Goal: Transaction & Acquisition: Subscribe to service/newsletter

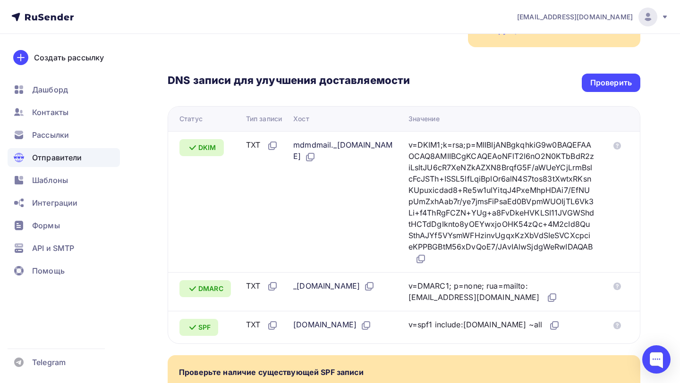
scroll to position [187, 0]
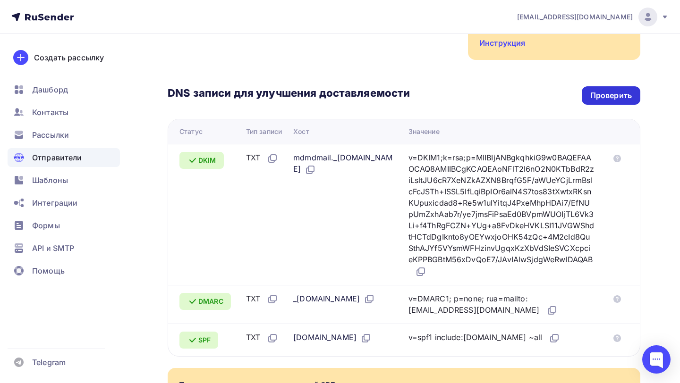
click at [601, 90] on div "Проверить" at bounding box center [611, 95] width 42 height 11
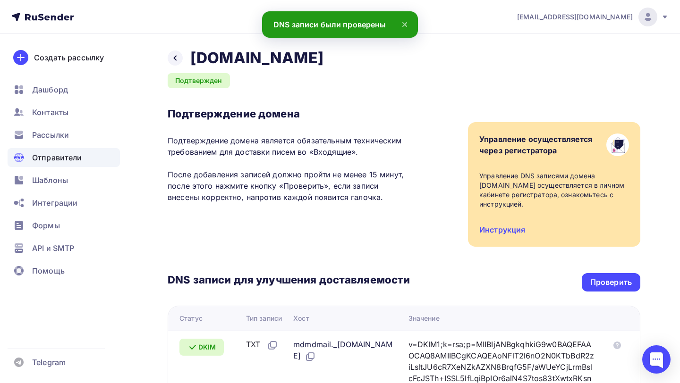
scroll to position [0, 0]
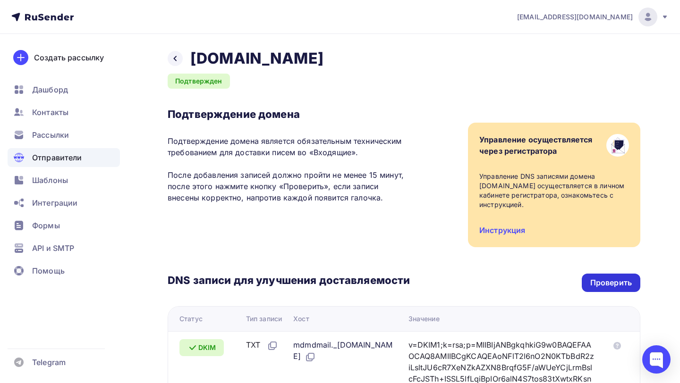
click at [597, 279] on div "Проверить" at bounding box center [611, 283] width 42 height 11
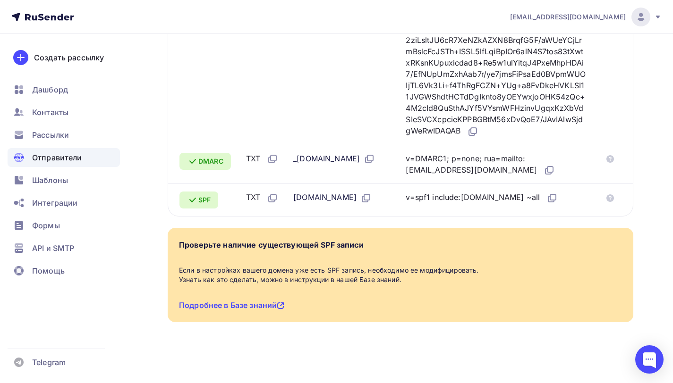
scroll to position [350, 0]
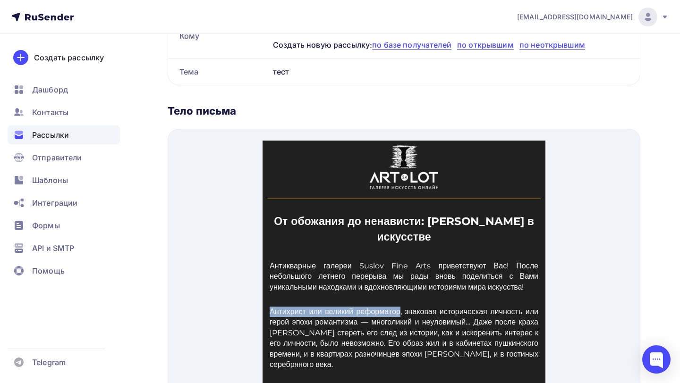
scroll to position [225, 0]
click at [354, 261] on p "Антикварные галереи Suslov Fine Arts приветствуют Вас! После небольшого летнего…" at bounding box center [403, 266] width 269 height 32
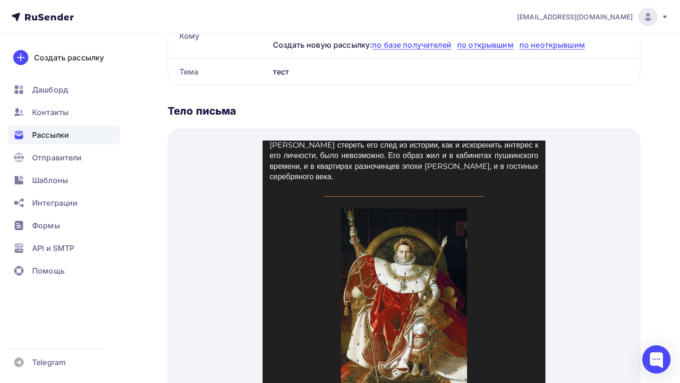
scroll to position [0, 0]
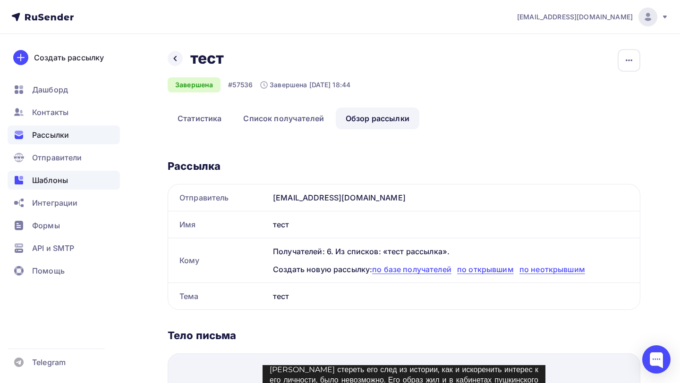
click at [73, 178] on div "Шаблоны" at bounding box center [64, 180] width 112 height 19
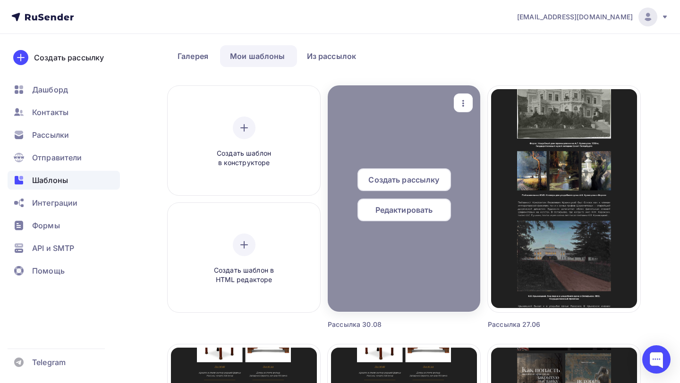
scroll to position [35, 0]
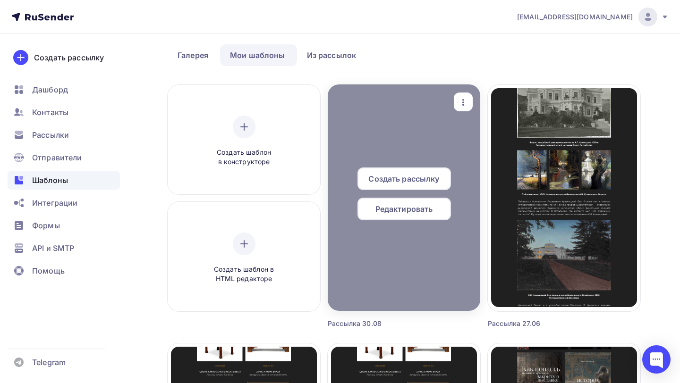
click at [408, 211] on span "Редактировать" at bounding box center [404, 208] width 58 height 11
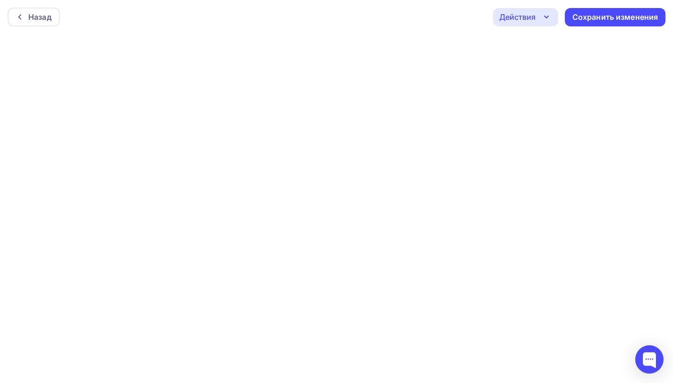
scroll to position [2, 0]
click at [599, 15] on div "Сохранить изменения" at bounding box center [615, 14] width 86 height 11
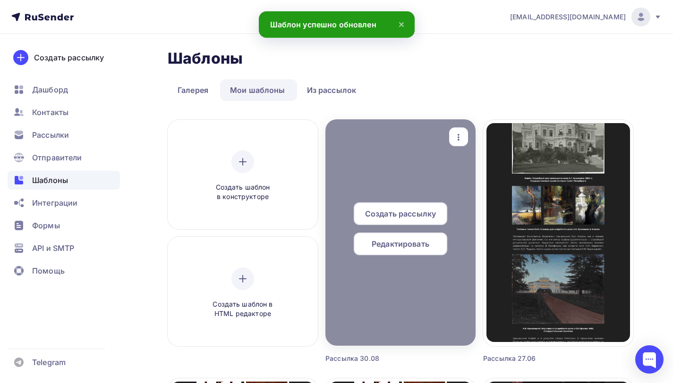
click at [409, 249] on span "Редактировать" at bounding box center [401, 243] width 58 height 11
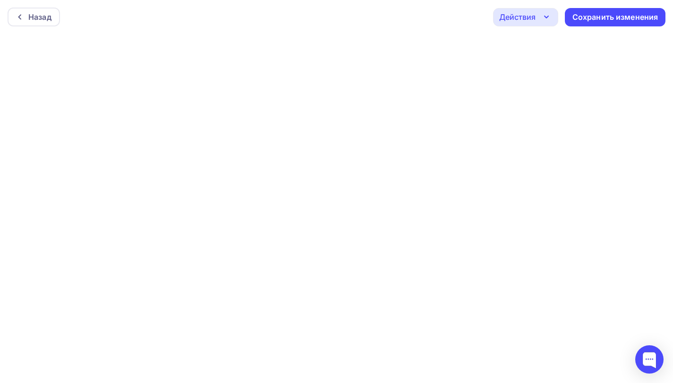
click at [550, 21] on icon "button" at bounding box center [546, 16] width 11 height 11
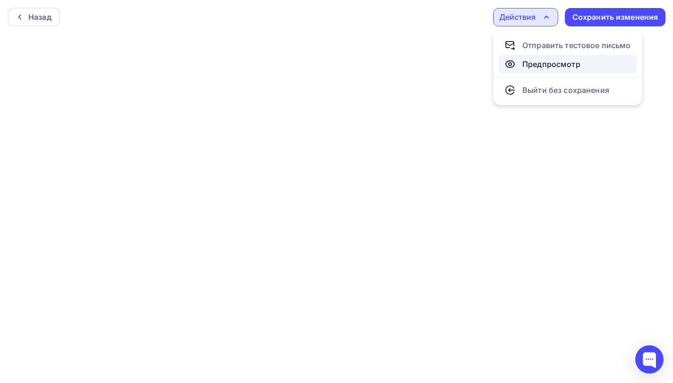
click at [555, 64] on div "Предпросмотр" at bounding box center [551, 64] width 58 height 11
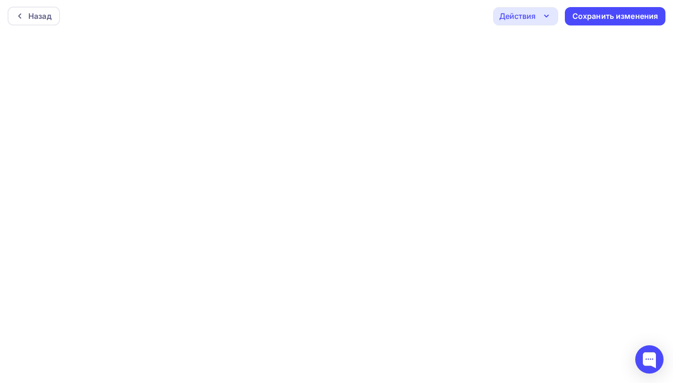
scroll to position [2, 0]
click at [17, 15] on icon at bounding box center [20, 15] width 8 height 8
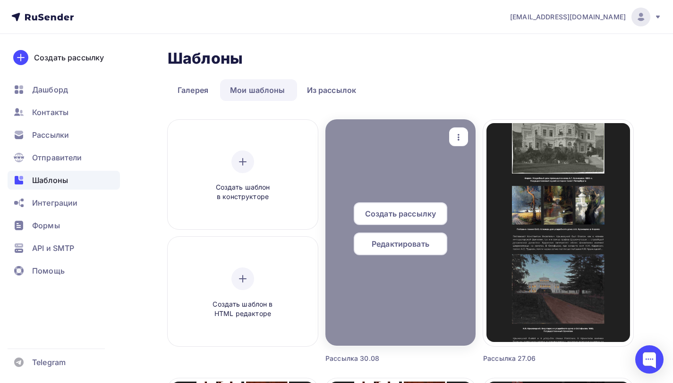
click at [415, 218] on span "Создать рассылку" at bounding box center [400, 213] width 71 height 11
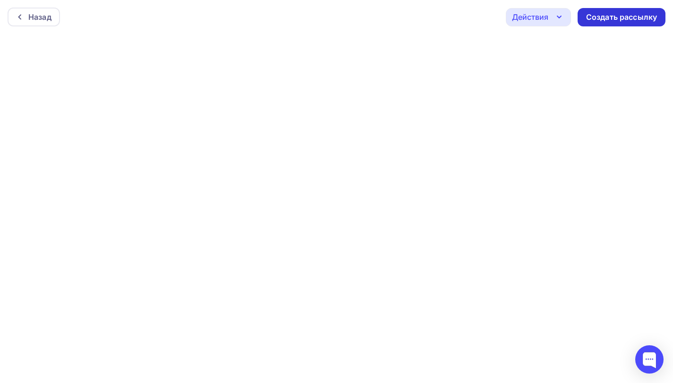
click at [614, 17] on div "Создать рассылку" at bounding box center [621, 17] width 71 height 11
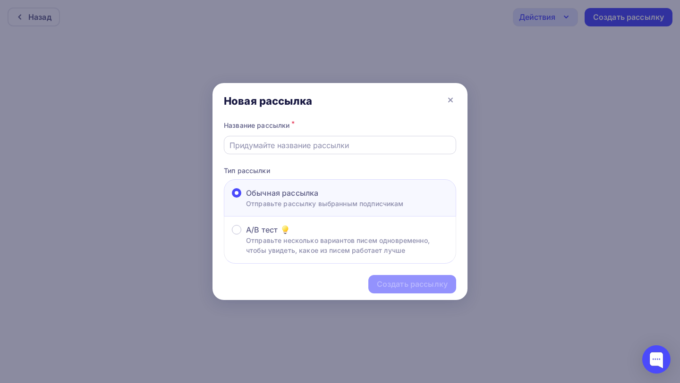
click at [328, 147] on input "text" at bounding box center [339, 145] width 221 height 11
type input "30.08 - 2"
click at [407, 288] on div "Создать рассылку" at bounding box center [412, 284] width 71 height 11
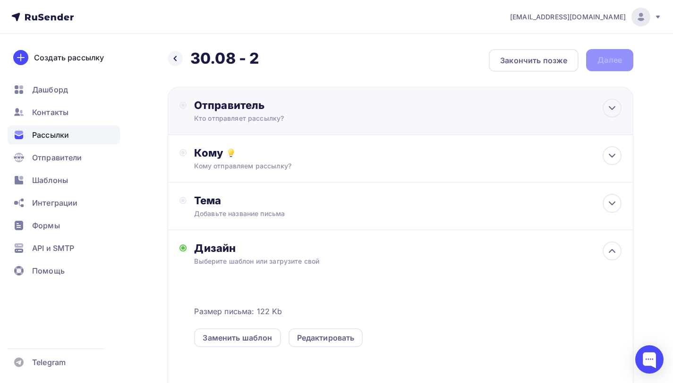
click at [276, 112] on div "Отправитель Кто отправляет рассылку? Email * artlot24adv@yandex.ru info@artlot2…" at bounding box center [296, 111] width 204 height 25
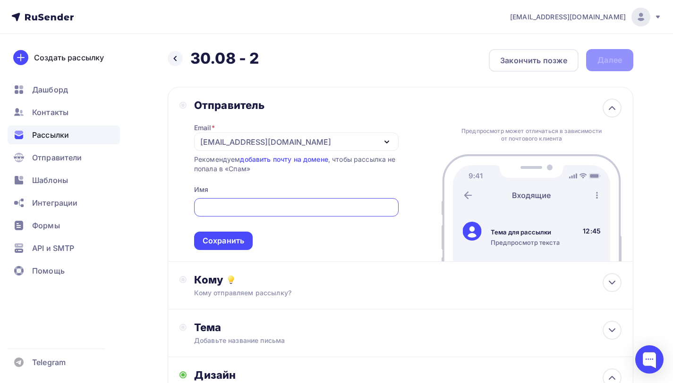
click at [205, 144] on div "artlot24adv@yandex.ru" at bounding box center [265, 141] width 131 height 11
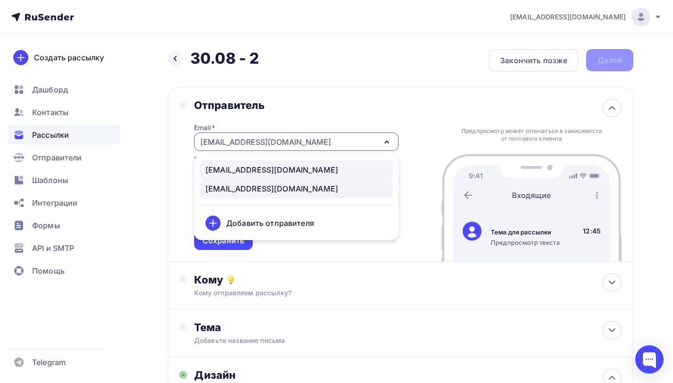
click at [259, 172] on div "info@artlot24.ru" at bounding box center [271, 169] width 133 height 11
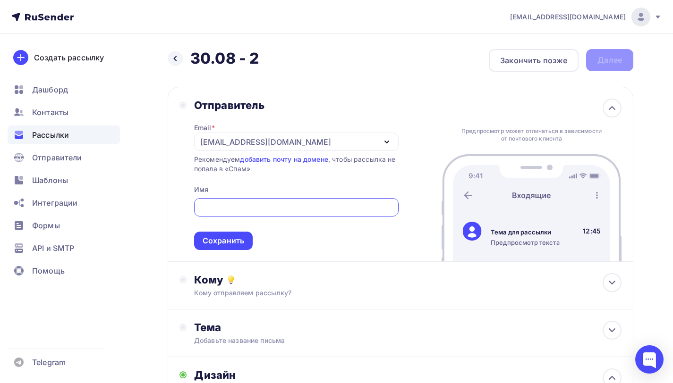
click at [246, 211] on input "text" at bounding box center [296, 207] width 194 height 11
type input "АРТЛОТ 24"
click at [243, 250] on div "Сохранить" at bounding box center [223, 241] width 59 height 18
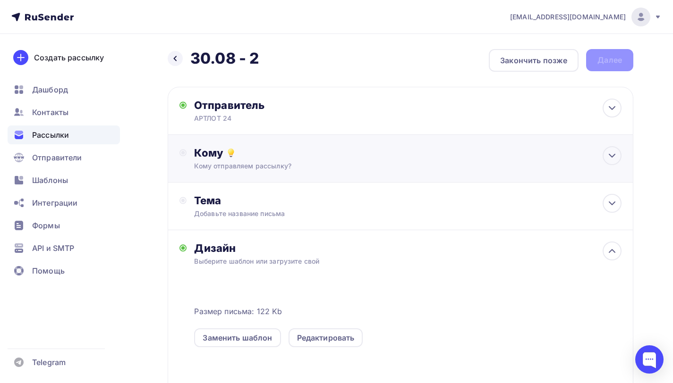
click at [218, 168] on div "Кому отправляем рассылку?" at bounding box center [386, 165] width 384 height 9
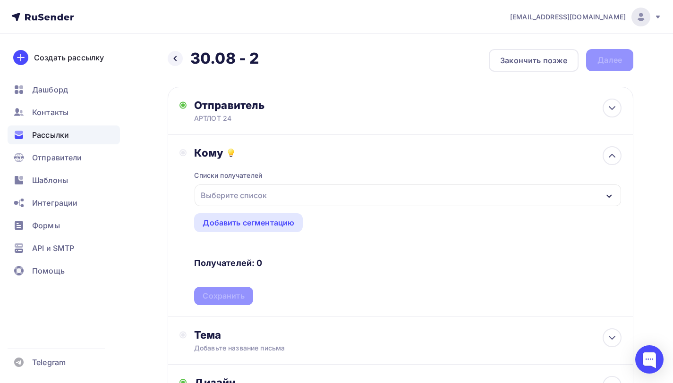
click at [259, 203] on div "Выберите список" at bounding box center [234, 195] width 74 height 17
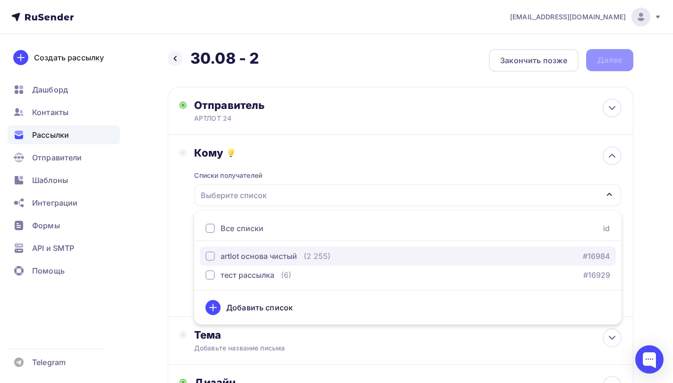
click at [256, 260] on div "artlot основа чистый" at bounding box center [258, 256] width 76 height 11
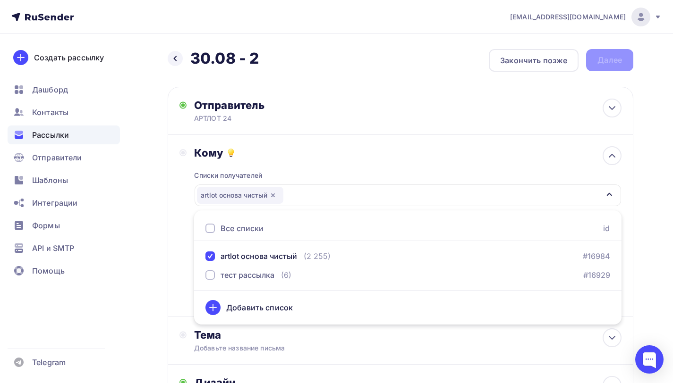
click at [190, 258] on div "Кому Списки получателей artlot основа чистый Все списки id artlot основа чистый…" at bounding box center [400, 225] width 442 height 159
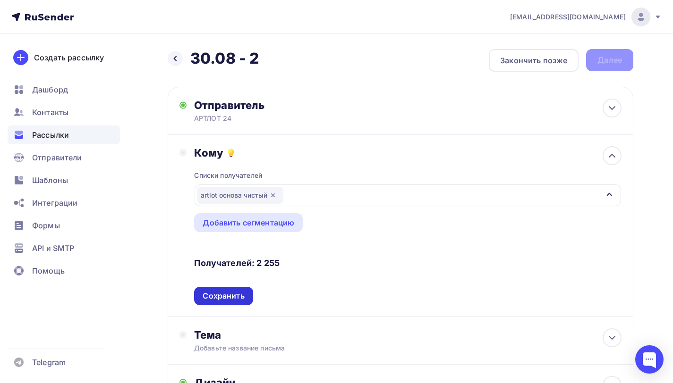
click at [233, 299] on div "Сохранить" at bounding box center [224, 296] width 42 height 11
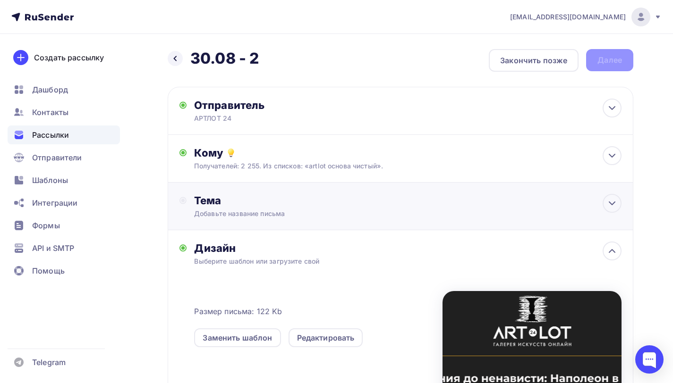
click at [246, 216] on div "Добавьте название письма" at bounding box center [278, 213] width 168 height 9
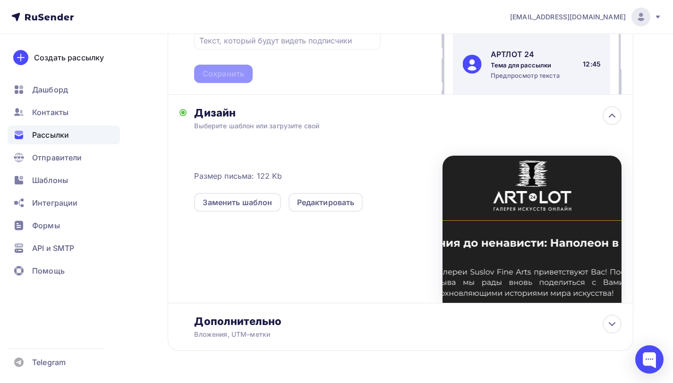
scroll to position [229, 0]
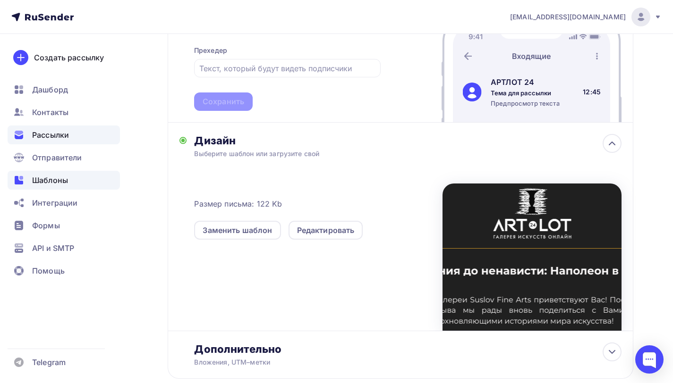
click at [61, 184] on span "Шаблоны" at bounding box center [50, 180] width 36 height 11
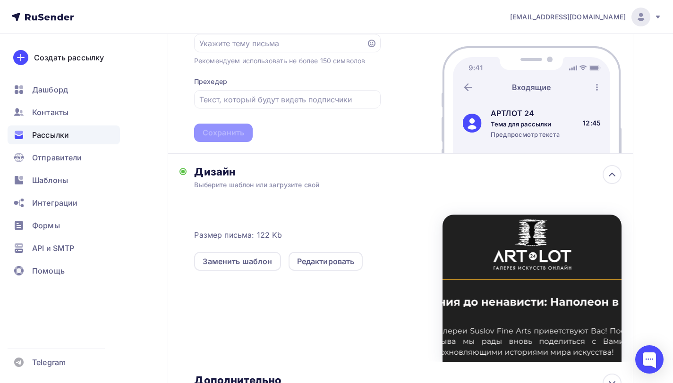
scroll to position [168, 0]
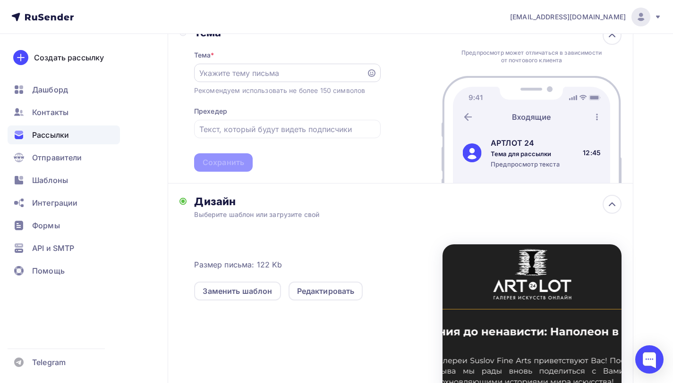
click at [276, 78] on input "text" at bounding box center [279, 73] width 161 height 11
paste input "От обожания до ненависти: Наполеон в искусстве"
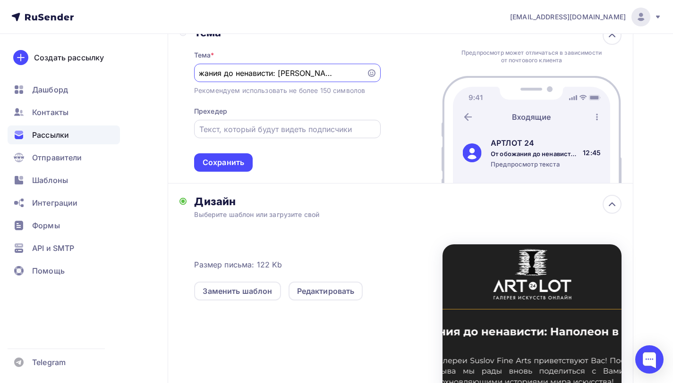
type input "От обожания до ненависти: Наполеон в искусстве"
click at [268, 133] on input "text" at bounding box center [287, 129] width 176 height 11
paste input "Антихрист или великий реформатор"
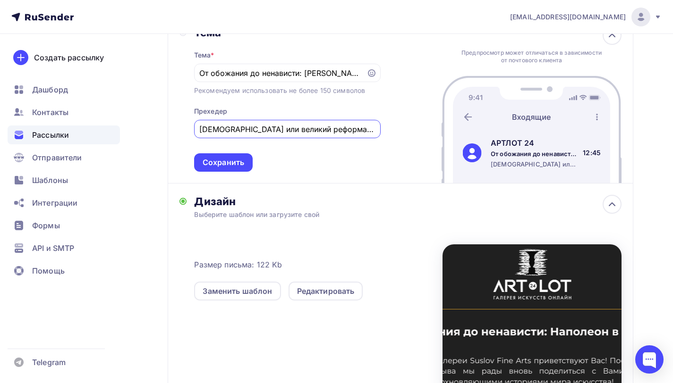
type input "Антихрист или великий реформатор?"
click at [237, 173] on div "Тема Тема * От обожания до ненависти: Наполеон в искусстве Рекомендуем использо…" at bounding box center [401, 99] width 466 height 169
click at [237, 168] on div "Сохранить" at bounding box center [224, 162] width 42 height 11
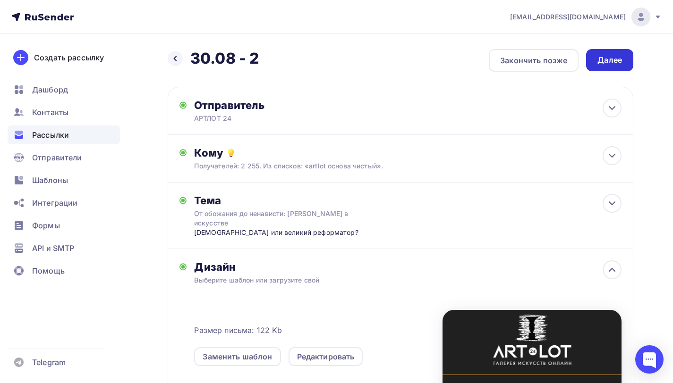
click at [622, 61] on div "Далее" at bounding box center [609, 60] width 47 height 22
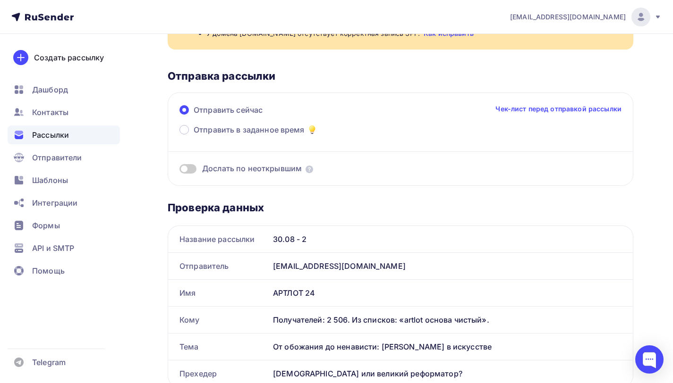
scroll to position [197, 0]
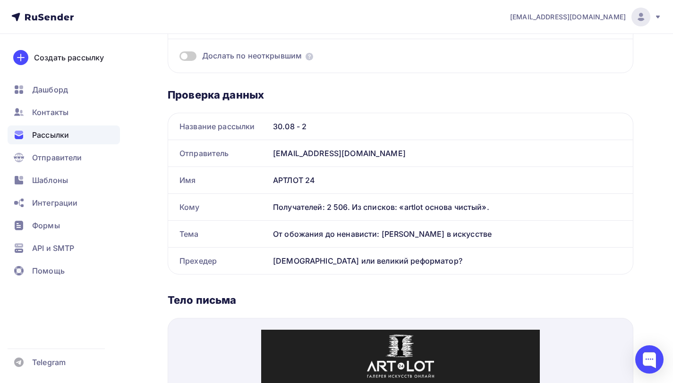
click at [184, 58] on span at bounding box center [187, 55] width 17 height 9
click at [179, 58] on input "checkbox" at bounding box center [179, 58] width 0 height 0
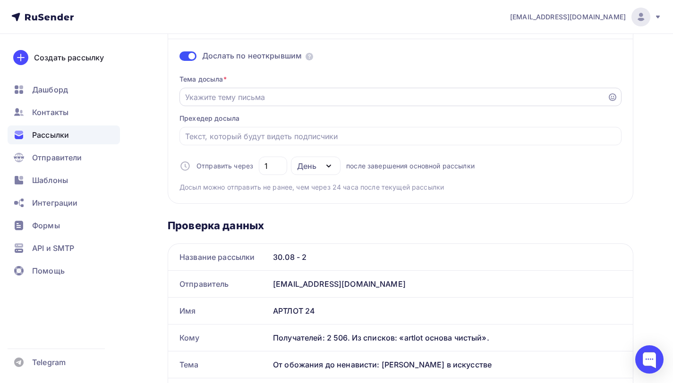
click at [262, 100] on input "Отправить в заданное время" at bounding box center [393, 97] width 417 height 11
paste input "Антихрист или великий реформатор"
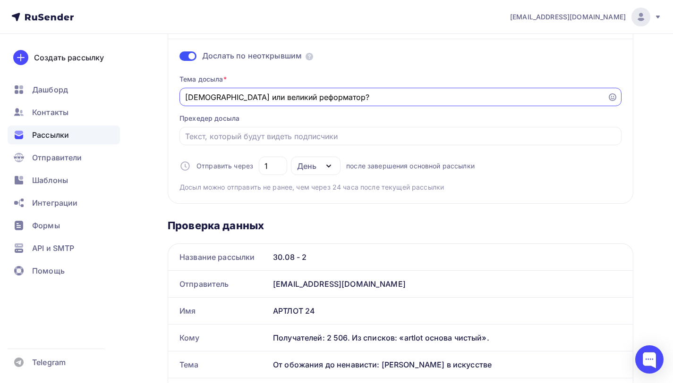
type input "Антихрист или великий реформатор?"
click at [233, 141] on input "Отправить в заданное время" at bounding box center [400, 136] width 431 height 11
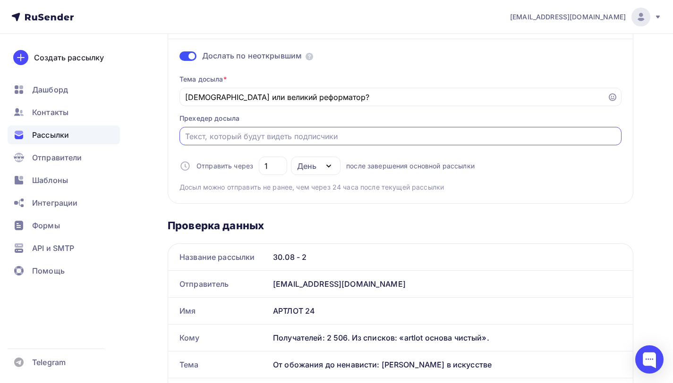
paste input "От обожания до ненависти: Наполеон в искусстве"
type input "От обожания до ненависти: Наполеон в искусстве"
click at [270, 168] on input "1" at bounding box center [272, 166] width 17 height 11
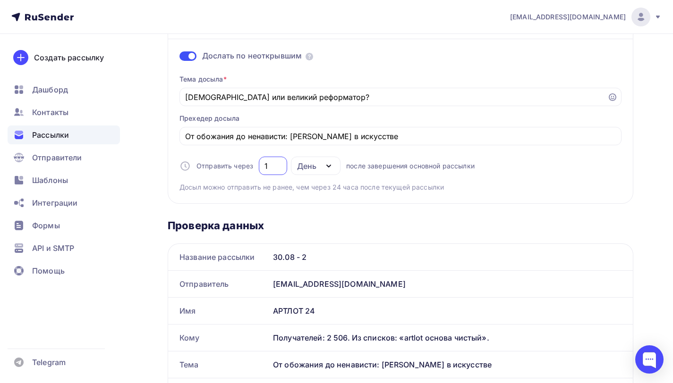
click at [302, 169] on div "День" at bounding box center [306, 166] width 19 height 11
click at [323, 210] on div "Часы" at bounding box center [343, 212] width 83 height 11
click at [277, 168] on input "24" at bounding box center [272, 166] width 17 height 11
click at [269, 168] on input "24" at bounding box center [272, 166] width 17 height 11
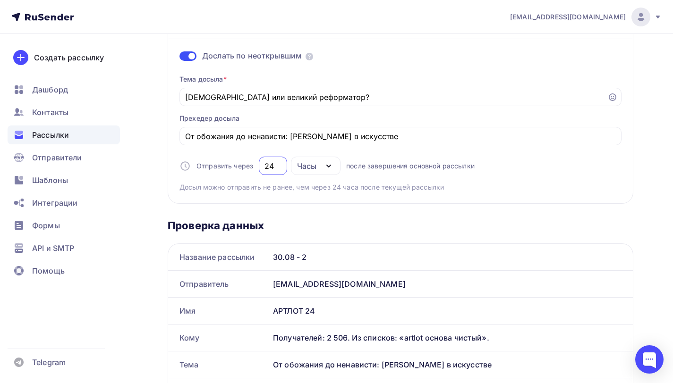
click at [269, 168] on input "24" at bounding box center [272, 166] width 17 height 11
type input "2"
click at [386, 180] on div "Тема досыла * Антихрист или великий реформатор? Прехедер досыла От обожания до …" at bounding box center [400, 129] width 442 height 125
click at [271, 165] on input "19" at bounding box center [272, 166] width 17 height 11
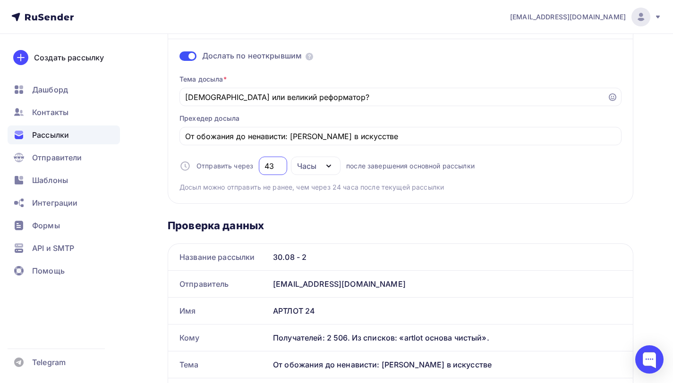
type input "43"
click at [417, 178] on div "Тема досыла * Антихрист или великий реформатор? Прехедер досыла От обожания до …" at bounding box center [400, 129] width 442 height 125
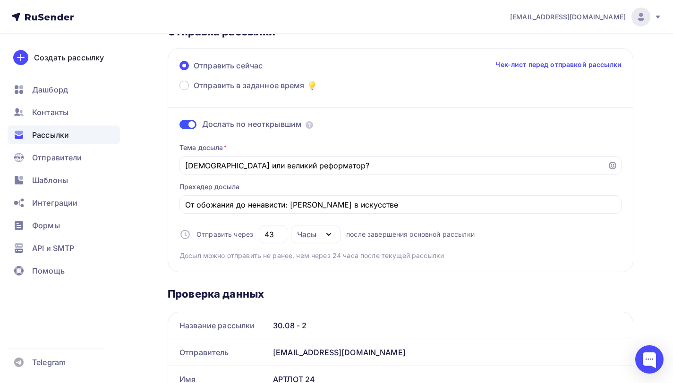
scroll to position [25, 0]
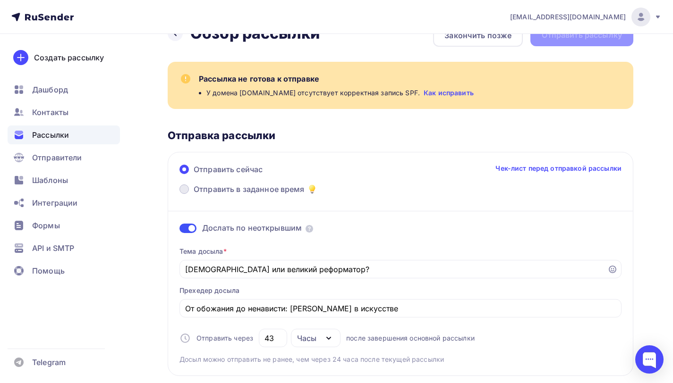
click at [210, 191] on span "Отправить в заданное время" at bounding box center [249, 189] width 111 height 11
click at [194, 195] on input "Отправить в заданное время" at bounding box center [194, 195] width 0 height 0
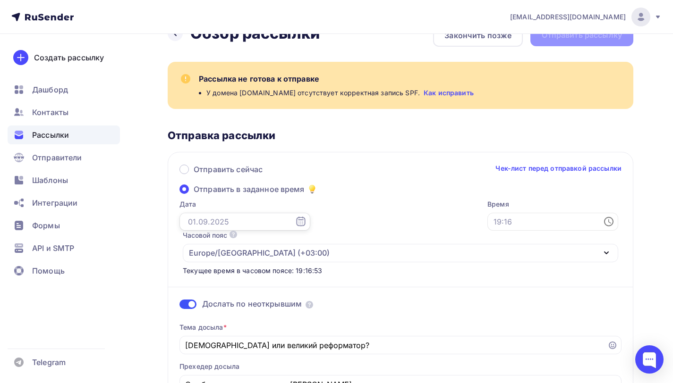
click at [243, 221] on input "text" at bounding box center [244, 222] width 131 height 18
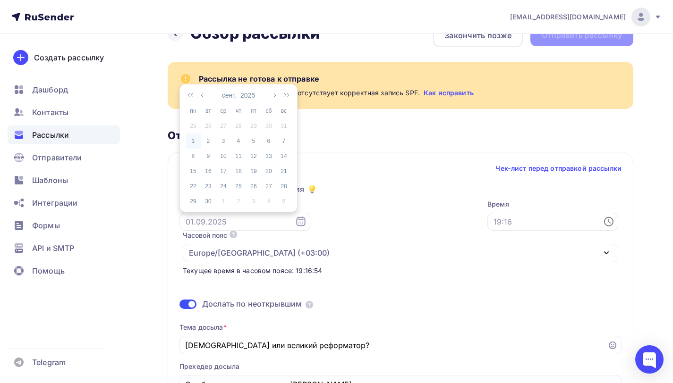
click at [195, 143] on div "1" at bounding box center [193, 141] width 15 height 8
type input "01.09.2025"
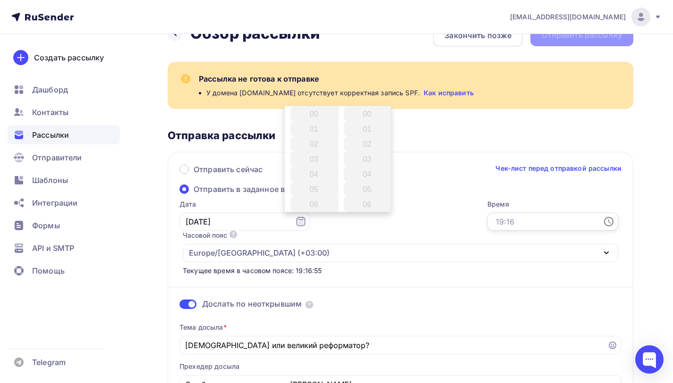
click at [487, 223] on input "text" at bounding box center [552, 222] width 131 height 18
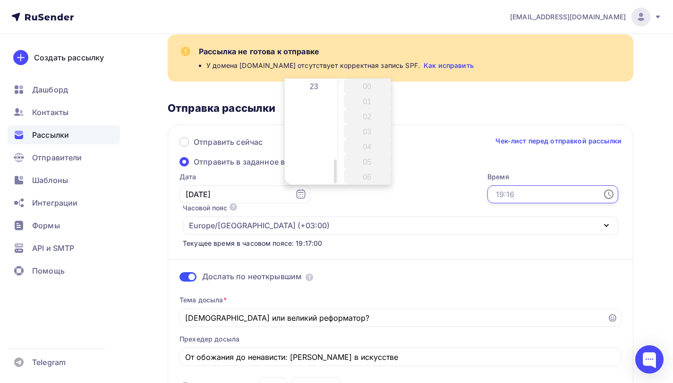
scroll to position [54, 0]
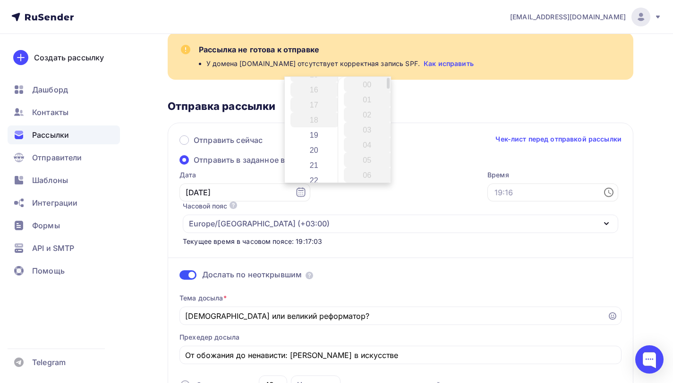
drag, startPoint x: 334, startPoint y: 166, endPoint x: 340, endPoint y: 142, distance: 25.4
click at [340, 142] on div "00 01 02 03 04 05 06 07 08 09 10 11 12 13 14 15 16 17 18 19 20 21 22 23 00 01 0…" at bounding box center [338, 130] width 106 height 106
click at [328, 134] on li "19" at bounding box center [314, 134] width 49 height 15
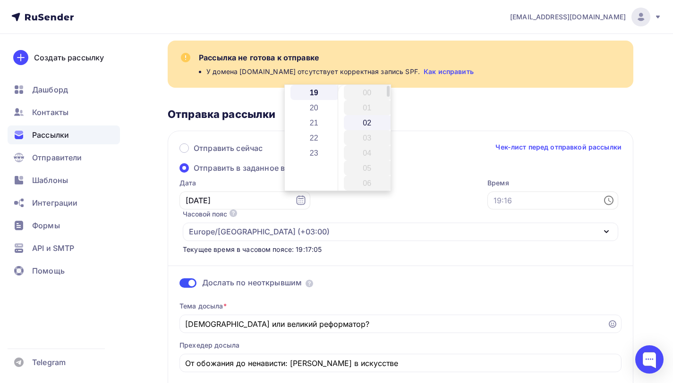
scroll to position [43, 0]
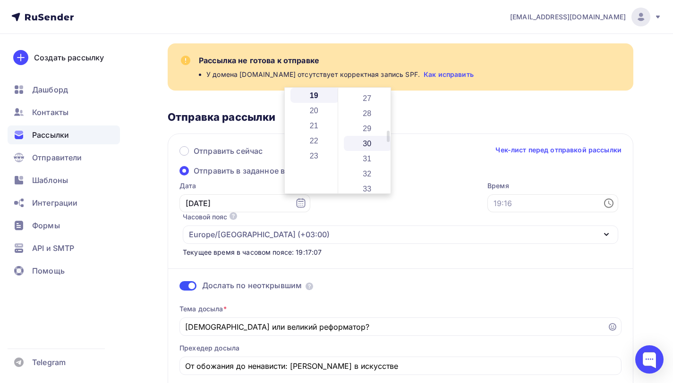
drag, startPoint x: 389, startPoint y: 96, endPoint x: 381, endPoint y: 139, distance: 43.6
click at [381, 139] on div "00 01 02 03 04 05 06 07 08 09 10 11 12 13 14 15 16 17 18 19 20 21 22 23 24 25 2…" at bounding box center [364, 141] width 53 height 106
click at [372, 144] on li "30" at bounding box center [368, 143] width 49 height 15
type input "19:30"
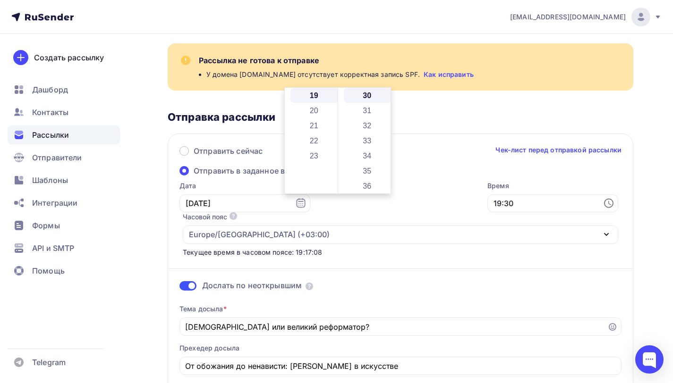
click at [314, 257] on div "Дослать по неоткрывшим Тема досыла * Антихрист или великий реформатор? Прехедер…" at bounding box center [400, 339] width 442 height 165
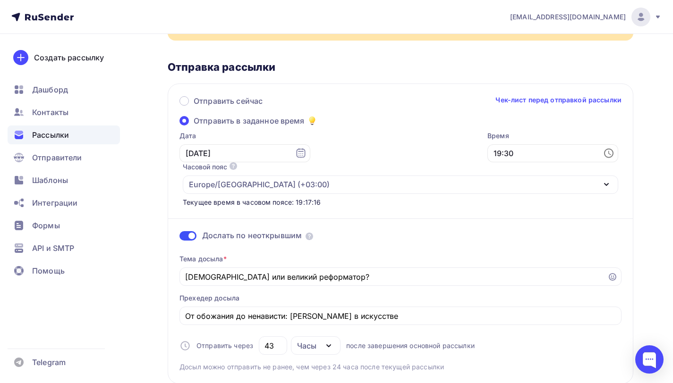
scroll to position [0, 0]
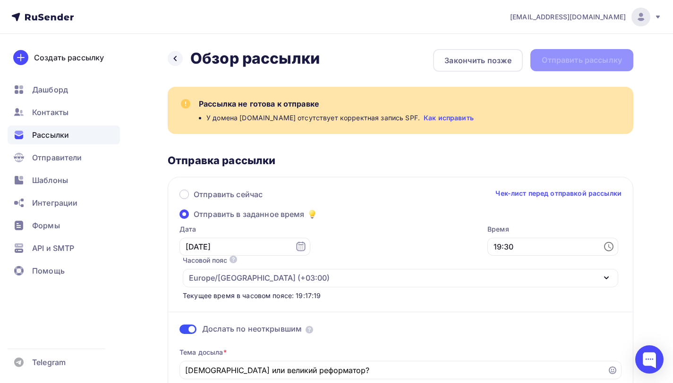
click at [372, 97] on div "Рассылка не готова к отправке У домена artlot24.ru отсутствует корректная запис…" at bounding box center [401, 110] width 466 height 47
click at [66, 162] on span "Отправители" at bounding box center [57, 157] width 50 height 11
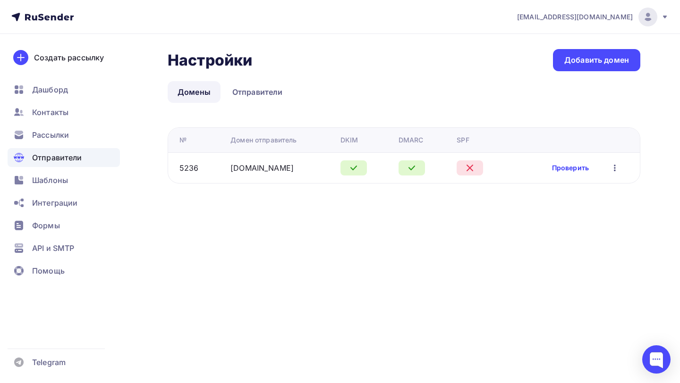
click at [565, 169] on link "Проверить" at bounding box center [570, 167] width 37 height 9
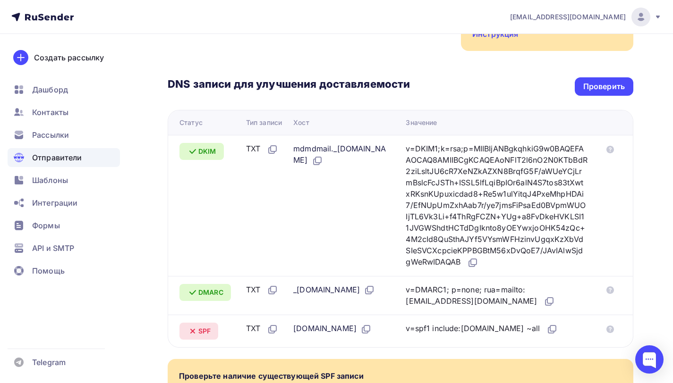
scroll to position [350, 0]
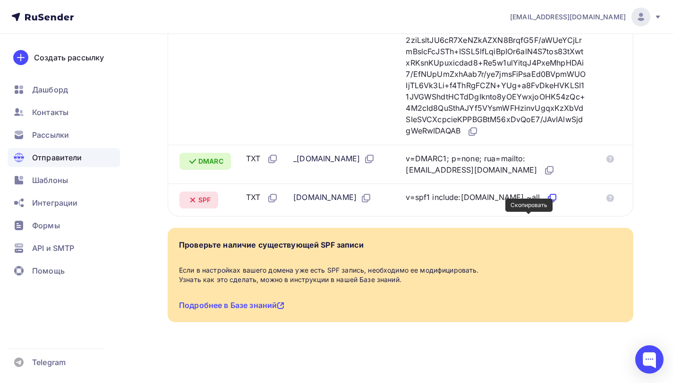
click at [546, 198] on icon at bounding box center [551, 198] width 11 height 11
click at [261, 305] on link "Подробнее в Базе знаний" at bounding box center [231, 305] width 105 height 9
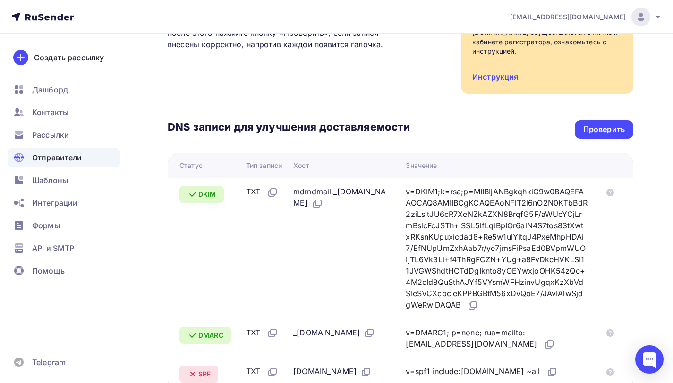
scroll to position [148, 0]
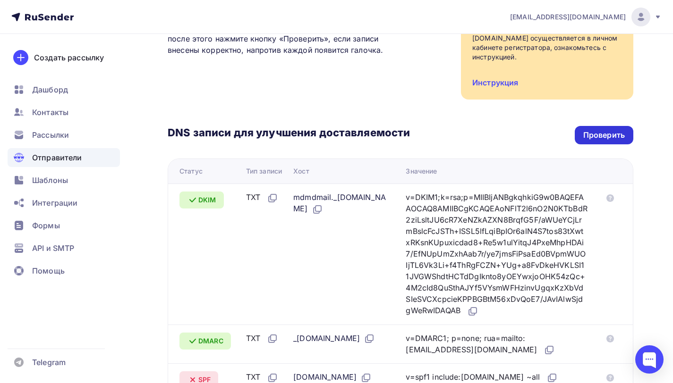
click at [580, 136] on div "Проверить" at bounding box center [604, 135] width 59 height 18
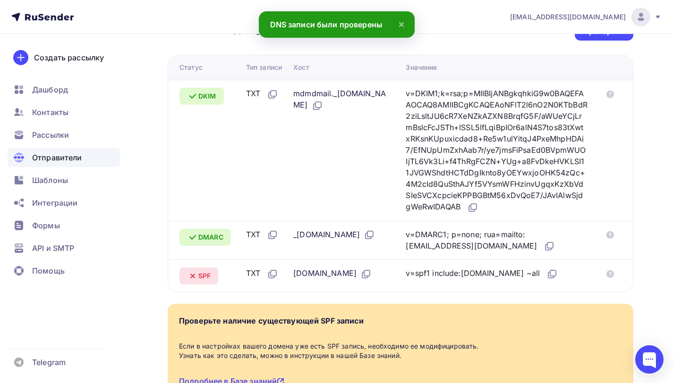
scroll to position [244, 0]
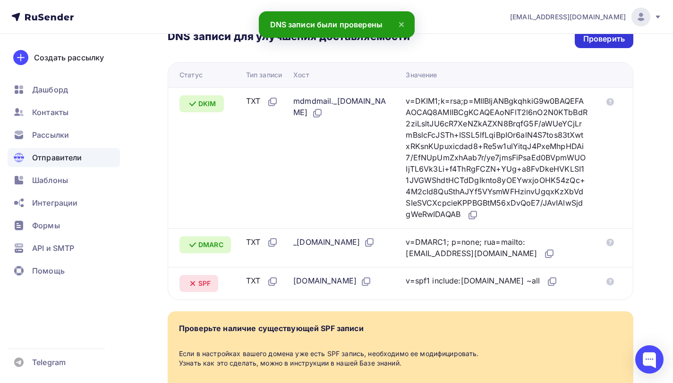
click at [617, 42] on div "Проверить" at bounding box center [604, 39] width 42 height 11
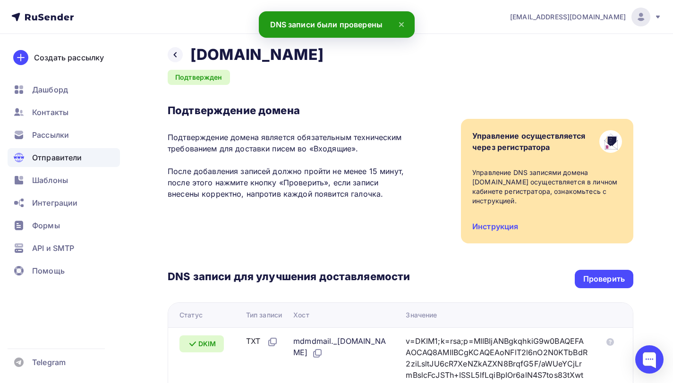
scroll to position [0, 0]
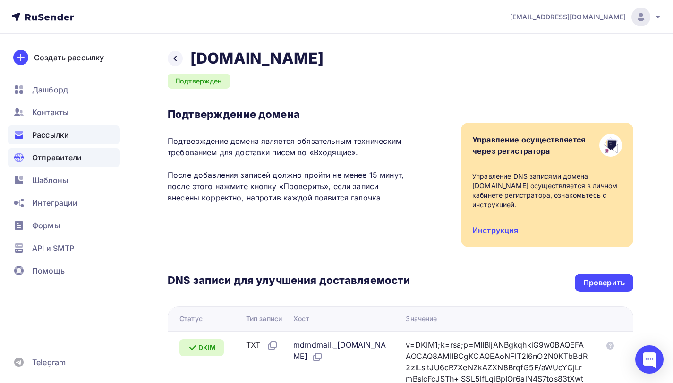
click at [85, 137] on div "Рассылки" at bounding box center [64, 135] width 112 height 19
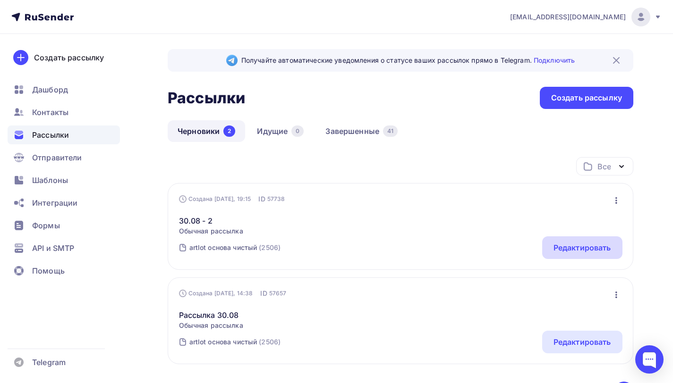
click at [586, 254] on div "Редактировать" at bounding box center [582, 247] width 58 height 11
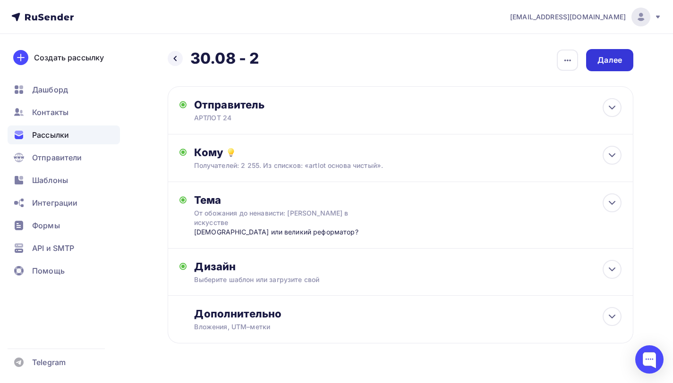
click at [618, 64] on div "Далее" at bounding box center [609, 60] width 25 height 11
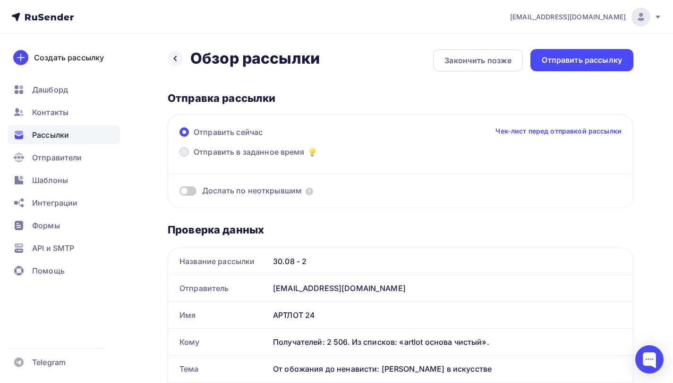
click at [231, 155] on span "Отправить в заданное время" at bounding box center [249, 151] width 111 height 11
click at [194, 158] on input "Отправить в заданное время" at bounding box center [194, 158] width 0 height 0
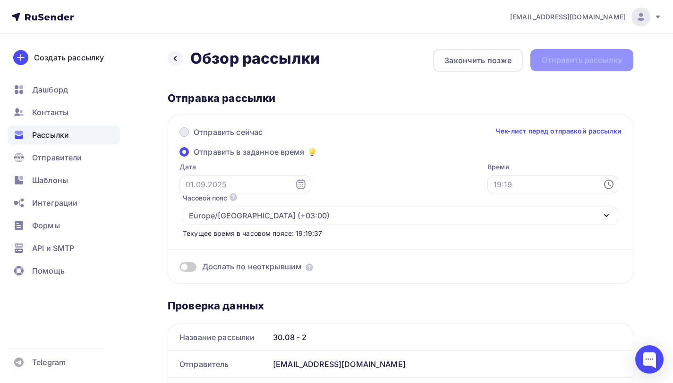
click at [212, 134] on span "Отправить сейчас" at bounding box center [228, 132] width 69 height 11
click at [194, 138] on input "Отправить сейчас" at bounding box center [194, 138] width 0 height 0
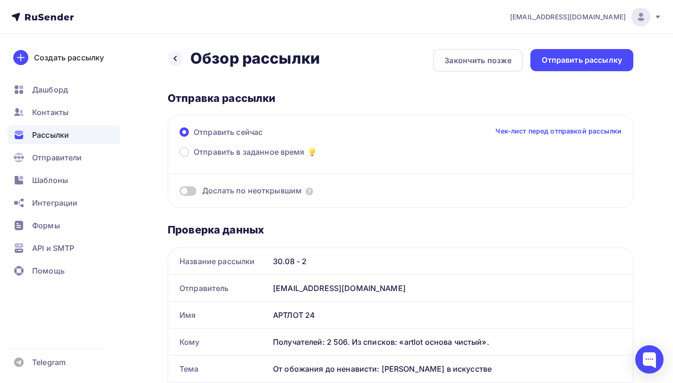
click at [186, 192] on span at bounding box center [187, 190] width 17 height 9
click at [179, 193] on input "checkbox" at bounding box center [179, 193] width 0 height 0
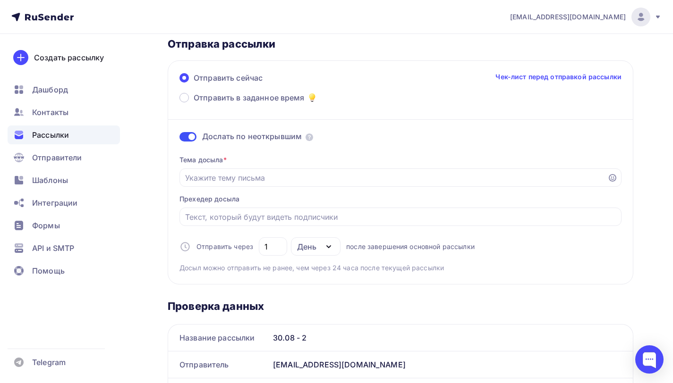
scroll to position [55, 0]
drag, startPoint x: 254, startPoint y: 178, endPoint x: 296, endPoint y: 164, distance: 44.3
click at [254, 178] on input "Отправить в заданное время" at bounding box center [393, 176] width 417 height 11
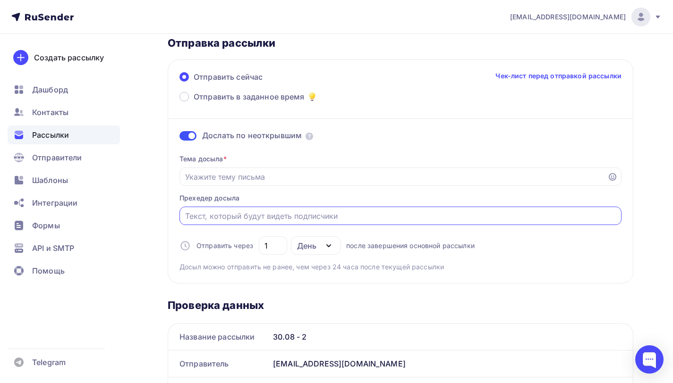
click at [252, 221] on input "Отправить в заданное время" at bounding box center [400, 216] width 431 height 11
paste input "От обожания до ненависти: Наполеон в искусстве"
type input "От обожания до ненависти: Наполеон в искусстве"
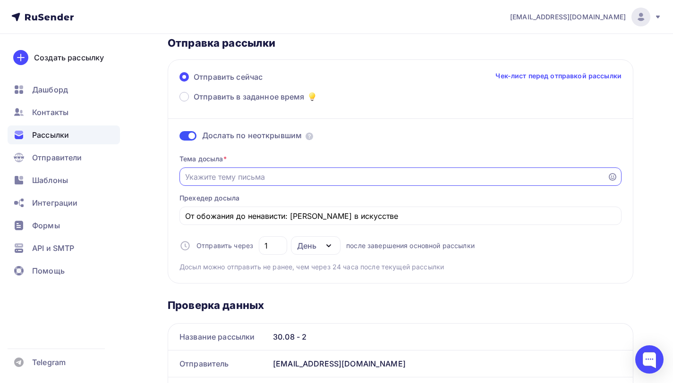
click at [280, 177] on input "Отправить в заданное время" at bounding box center [393, 176] width 417 height 11
paste input "Антихрист или великий реформатор,"
type input "Антихрист или великий реформатор?"
click at [278, 252] on input "1" at bounding box center [272, 245] width 17 height 11
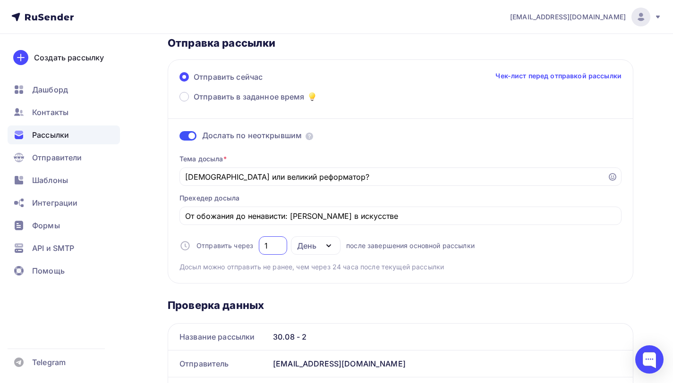
click at [292, 249] on div "День" at bounding box center [316, 246] width 50 height 18
click at [326, 291] on div "Часы" at bounding box center [343, 292] width 83 height 11
click at [276, 253] on div "24" at bounding box center [273, 246] width 28 height 18
click at [271, 250] on input "24" at bounding box center [272, 245] width 17 height 11
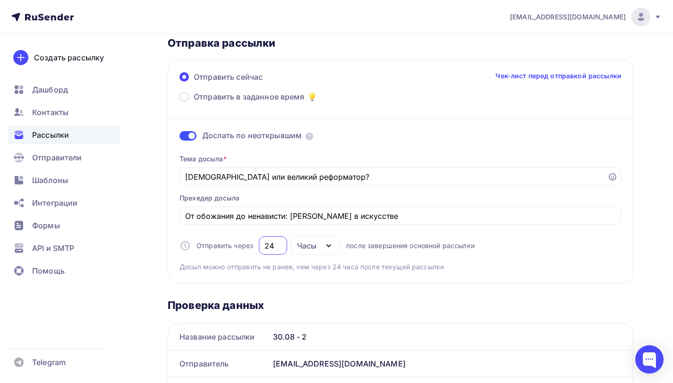
click at [271, 250] on input "24" at bounding box center [272, 245] width 17 height 11
type input "43"
click at [271, 264] on span "Досыл можно отправить не ранее, чем через 24 часа после текущей рассылки" at bounding box center [311, 267] width 264 height 9
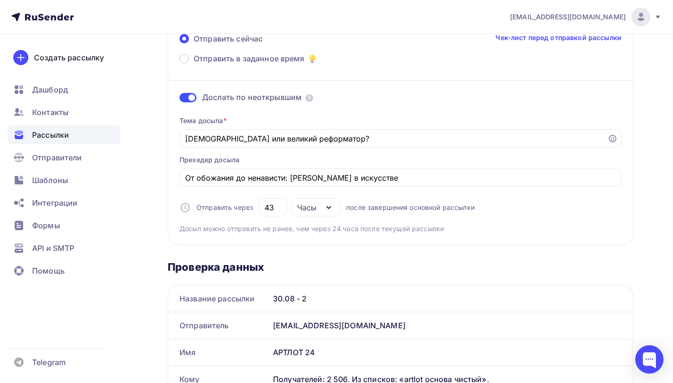
scroll to position [0, 0]
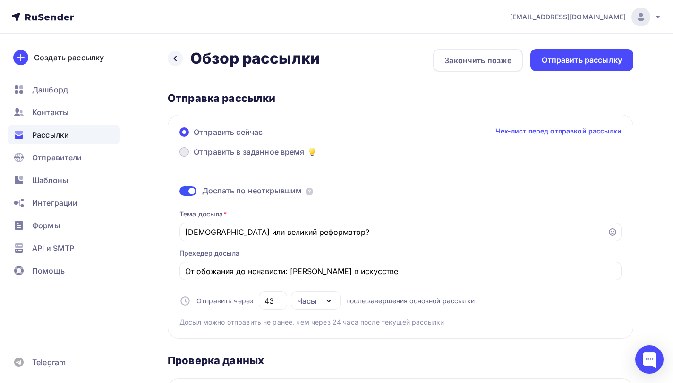
click at [210, 151] on span "Отправить в заданное время" at bounding box center [249, 151] width 111 height 11
click at [194, 158] on input "Отправить в заданное время" at bounding box center [194, 158] width 0 height 0
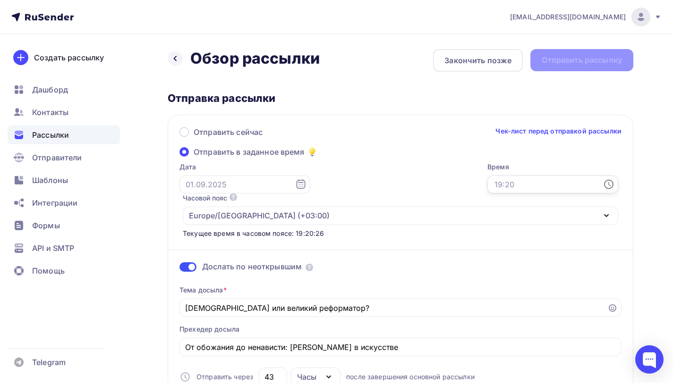
click at [487, 187] on input "text" at bounding box center [552, 185] width 131 height 18
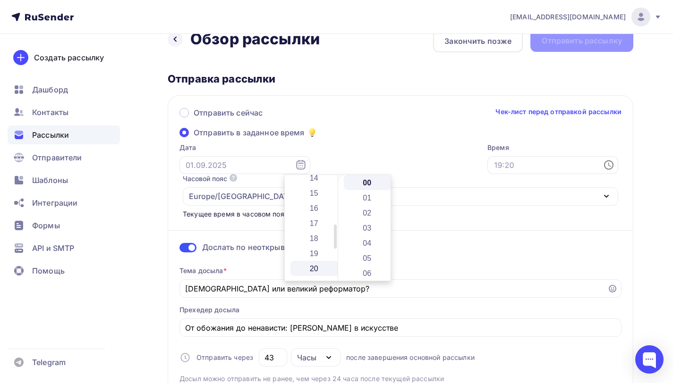
scroll to position [237, 0]
drag, startPoint x: 335, startPoint y: 193, endPoint x: 325, endPoint y: 246, distance: 53.8
click at [326, 248] on div "00 01 02 03 04 05 06 07 08 09 10 11 12 13 14 15 16 17 18 19 20 21 22 23" at bounding box center [311, 228] width 53 height 106
click at [322, 235] on li "19" at bounding box center [314, 233] width 49 height 15
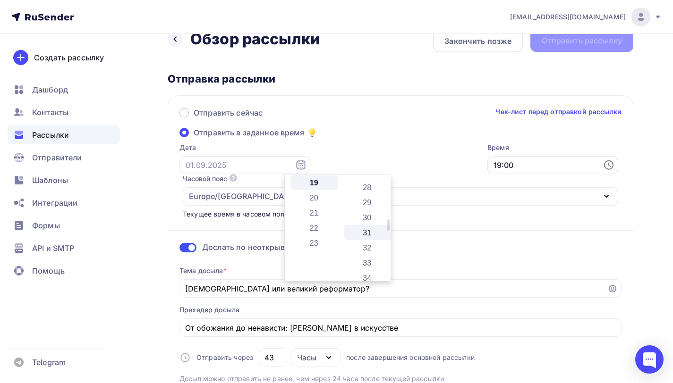
drag, startPoint x: 388, startPoint y: 183, endPoint x: 381, endPoint y: 226, distance: 43.1
click at [381, 228] on div "00 01 02 03 04 05 06 07 08 09 10 11 12 13 14 15 16 17 18 19 20 21 22 23 24 25 2…" at bounding box center [364, 228] width 53 height 106
click at [373, 218] on li "30" at bounding box center [368, 217] width 49 height 15
type input "19:30"
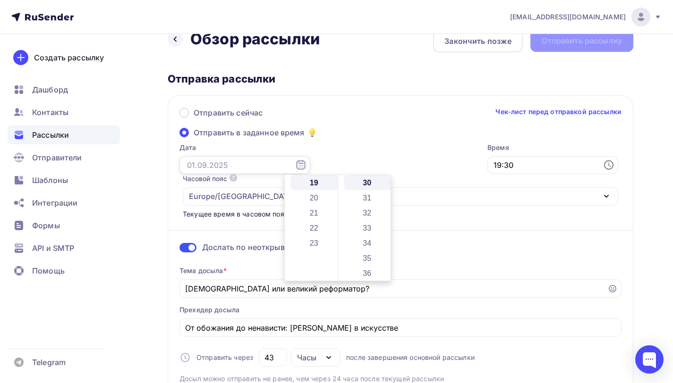
click at [212, 165] on input "text" at bounding box center [244, 165] width 131 height 18
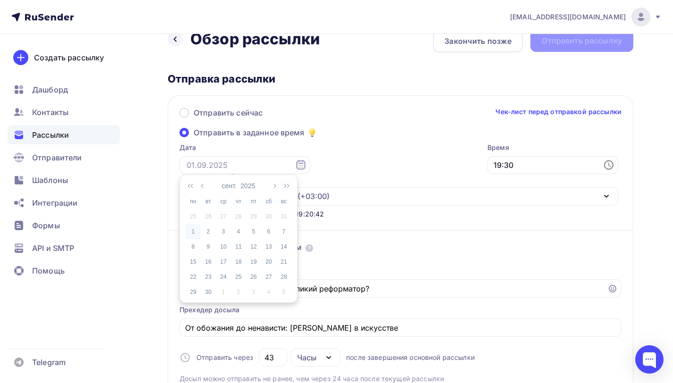
click at [192, 232] on div "1" at bounding box center [193, 232] width 15 height 8
type input "01.09.2025"
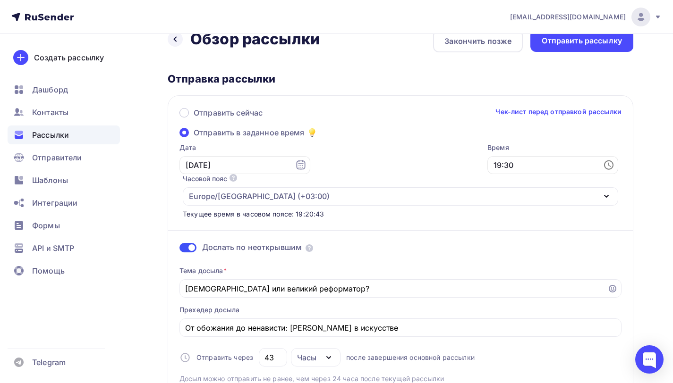
click at [487, 174] on div "Время 19:30" at bounding box center [552, 158] width 131 height 31
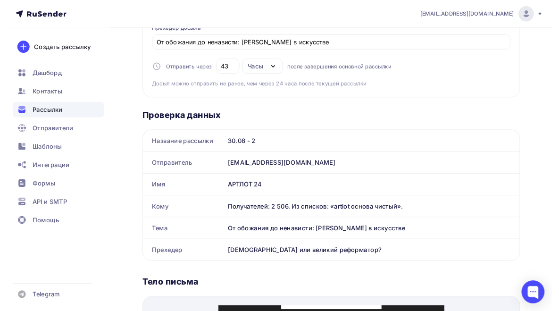
scroll to position [0, 0]
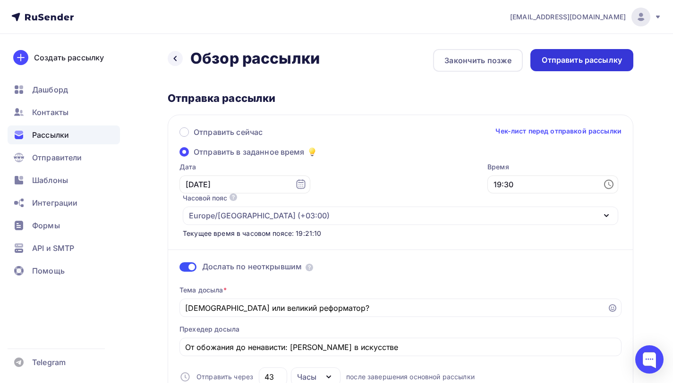
click at [586, 61] on div "Отправить рассылку" at bounding box center [582, 60] width 80 height 11
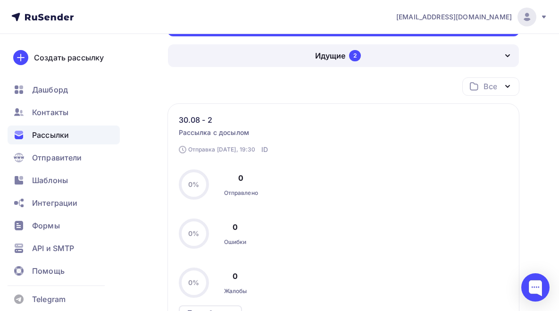
scroll to position [143, 0]
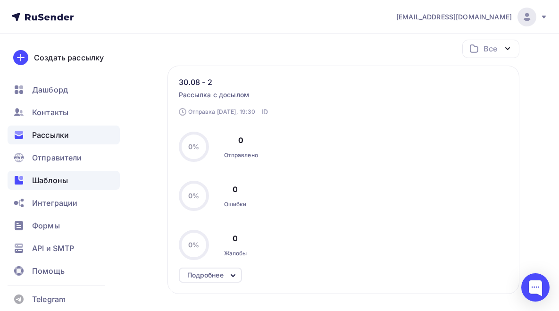
click at [51, 185] on span "Шаблоны" at bounding box center [50, 180] width 36 height 11
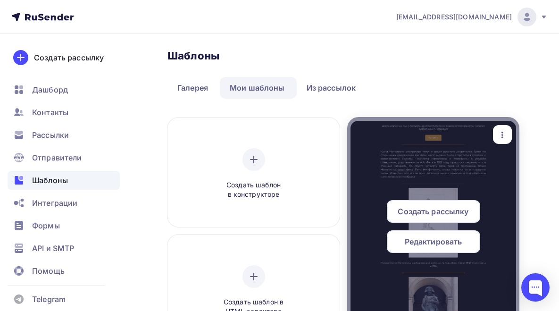
click at [497, 141] on icon "button" at bounding box center [502, 134] width 11 height 11
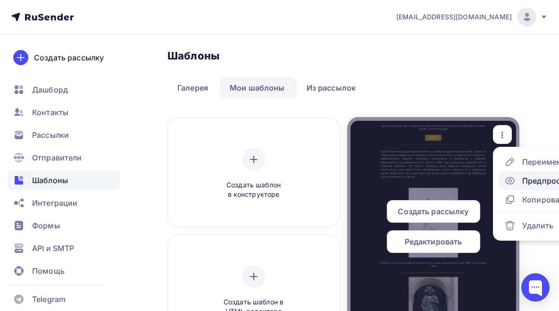
click at [523, 183] on div "Предпросмотр" at bounding box center [552, 180] width 58 height 11
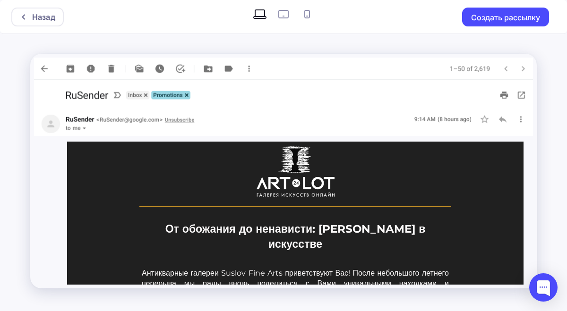
click at [307, 15] on icon at bounding box center [306, 14] width 15 height 15
radio input "true"
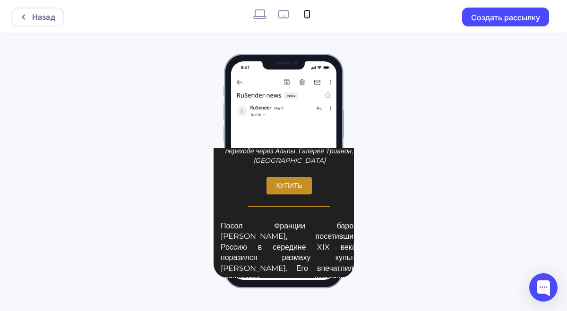
scroll to position [1104, 0]
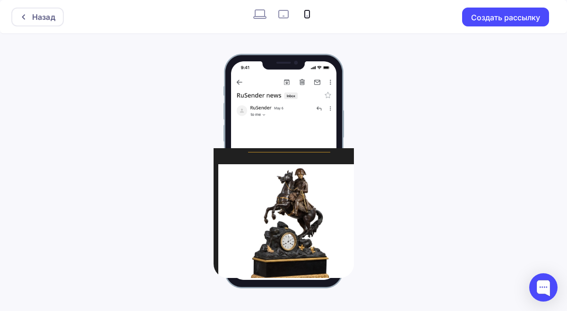
click at [285, 17] on icon at bounding box center [283, 14] width 15 height 15
radio input "true"
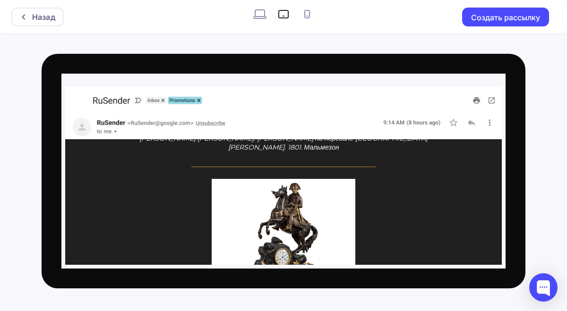
scroll to position [828, 0]
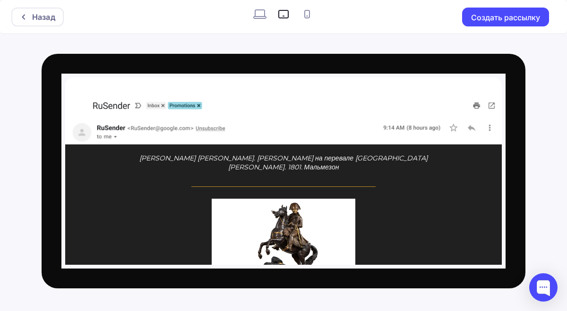
click at [304, 17] on icon at bounding box center [306, 14] width 15 height 15
radio input "true"
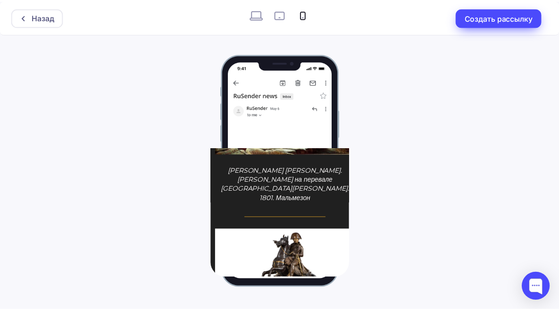
scroll to position [1082, 0]
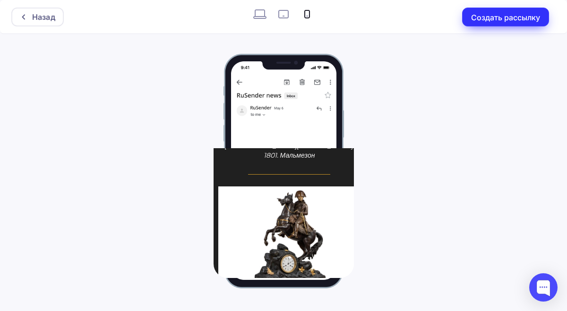
click at [524, 19] on button "Создать рассылку" at bounding box center [505, 17] width 87 height 19
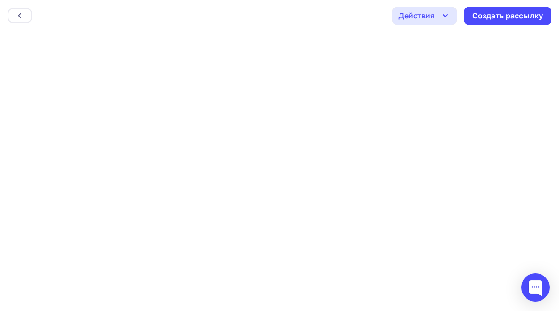
scroll to position [2, 0]
click at [0, 0] on div "Назад" at bounding box center [0, 0] width 0 height 0
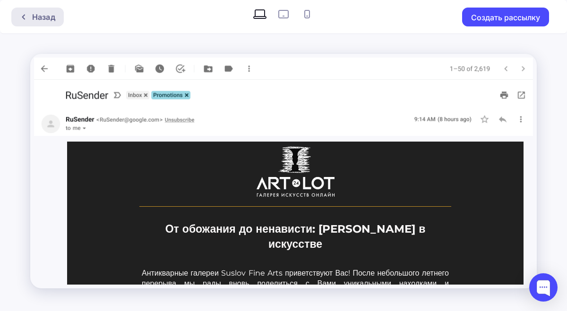
click at [36, 17] on div "Назад" at bounding box center [43, 16] width 23 height 11
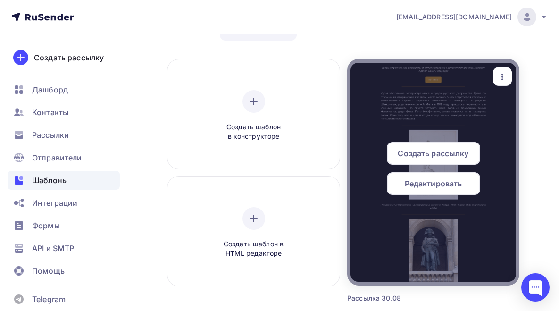
scroll to position [56, 0]
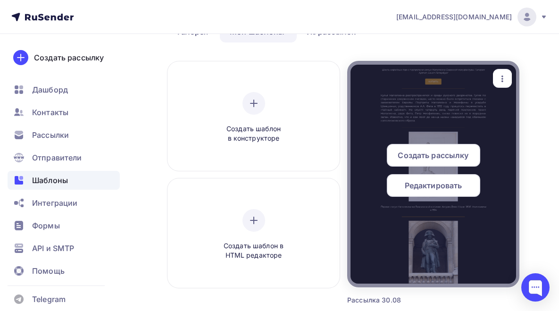
click at [497, 75] on icon "button" at bounding box center [502, 78] width 11 height 11
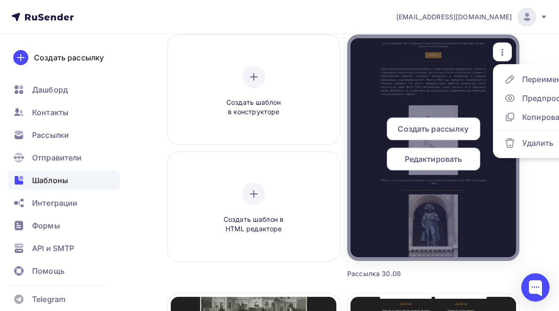
scroll to position [83, 0]
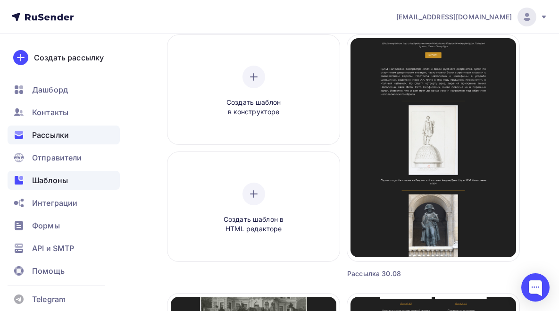
click at [60, 129] on div "Рассылки" at bounding box center [64, 135] width 112 height 19
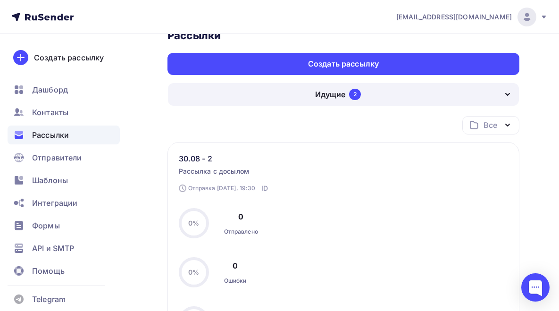
scroll to position [66, 0]
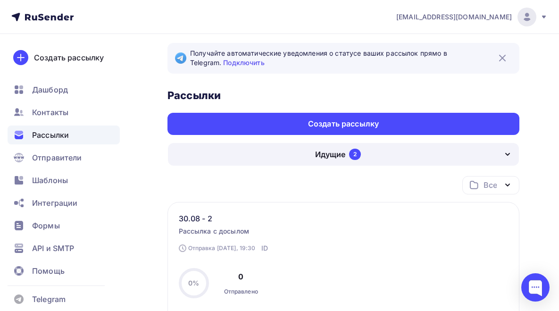
scroll to position [0, 0]
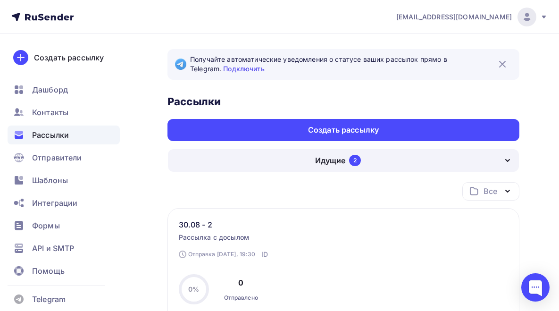
click at [0, 0] on link "Идущие 2" at bounding box center [0, 0] width 0 height 0
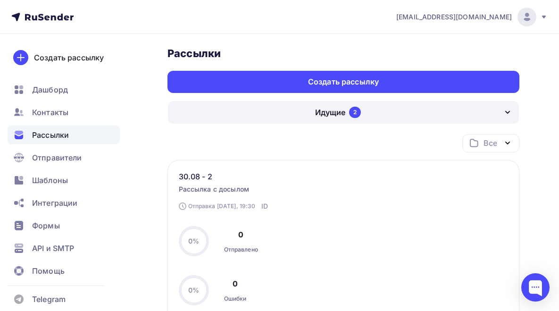
scroll to position [77, 0]
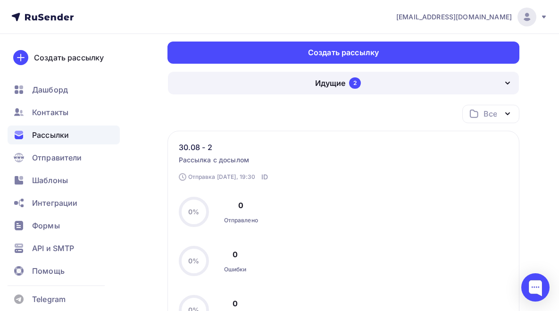
click at [0, 0] on div "Запланирована Сегодня, 19:30" at bounding box center [0, 0] width 0 height 0
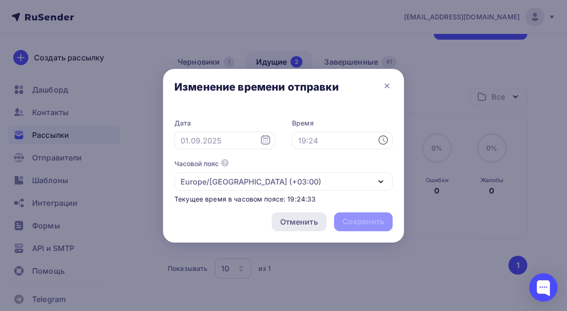
click at [297, 223] on div "Отменить" at bounding box center [299, 221] width 38 height 11
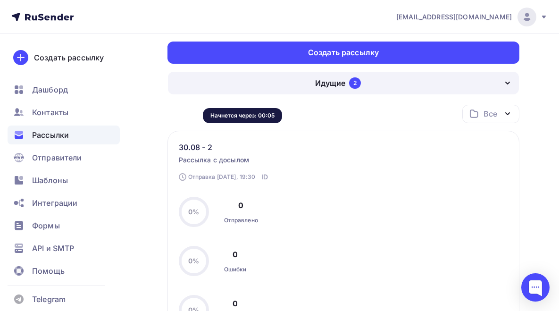
click at [0, 0] on div "Запланирована Сегодня, 19:30" at bounding box center [0, 0] width 0 height 0
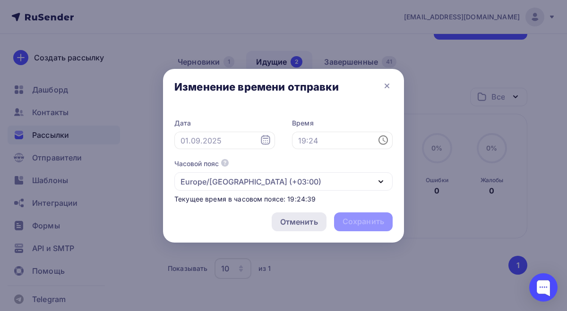
click at [297, 222] on div "Отменить" at bounding box center [299, 221] width 38 height 11
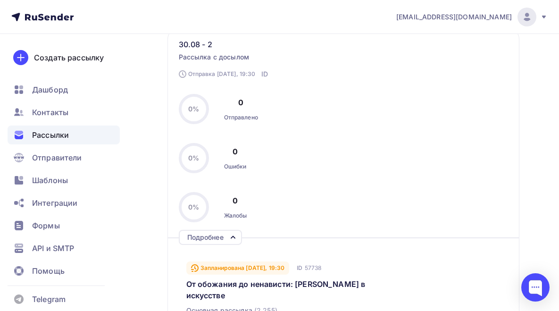
scroll to position [220, 0]
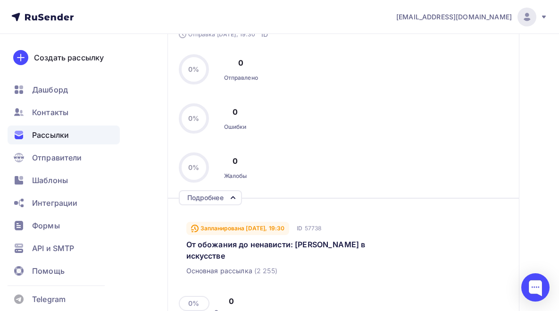
click at [239, 266] on span "Основная рассылка" at bounding box center [219, 270] width 66 height 9
click at [227, 190] on div "Подробнее" at bounding box center [210, 197] width 63 height 15
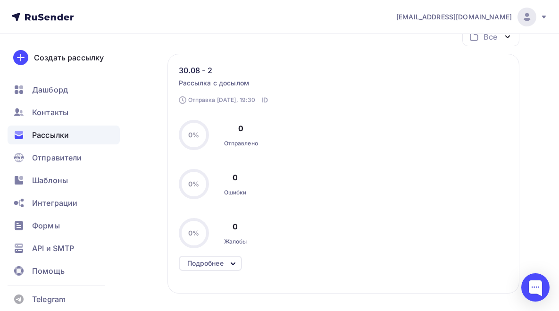
scroll to position [143, 0]
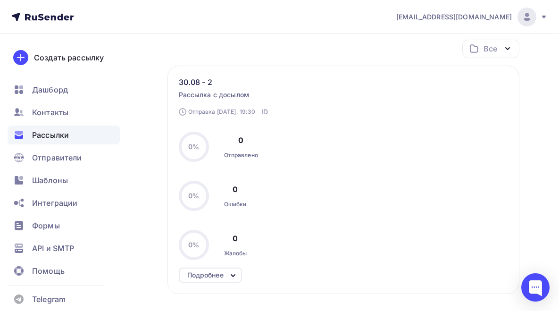
click at [39, 123] on ul "Дашборд Контакты Рассылки Отправители Шаблоны Интеграции Формы API и SMTP Помощь" at bounding box center [64, 182] width 112 height 205
click at [51, 113] on span "Контакты" at bounding box center [50, 112] width 36 height 11
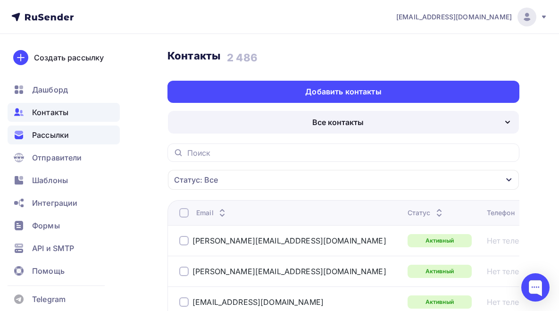
click at [52, 138] on span "Рассылки" at bounding box center [50, 134] width 37 height 11
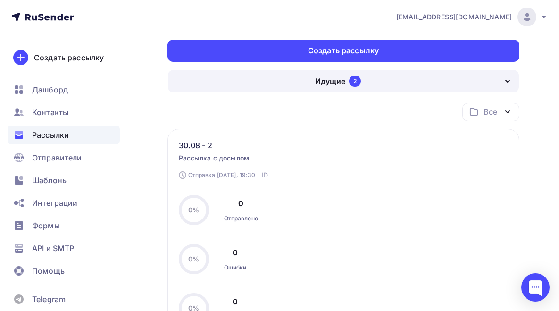
scroll to position [80, 0]
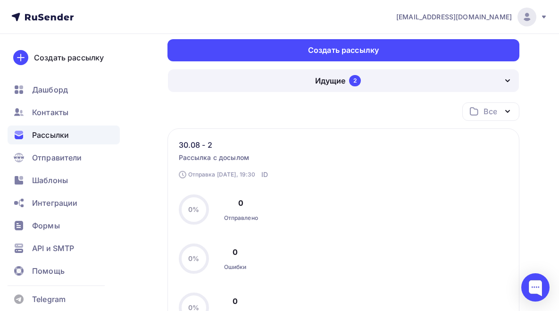
click at [0, 0] on div "2 255" at bounding box center [0, 0] width 0 height 0
click at [225, 121] on div "Начнется через: 00:04" at bounding box center [243, 113] width 80 height 20
click at [0, 0] on div "Запланирована Сегодня, 19:30" at bounding box center [0, 0] width 0 height 0
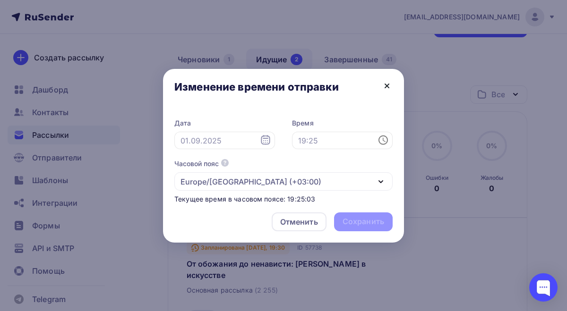
click at [388, 87] on icon at bounding box center [387, 86] width 4 height 4
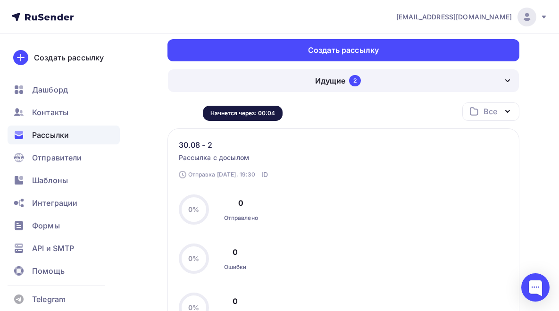
click at [0, 0] on div "Запланирована Сегодня, 19:30" at bounding box center [0, 0] width 0 height 0
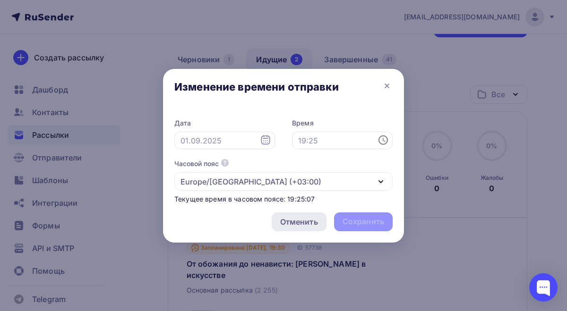
click at [297, 226] on div "Отменить" at bounding box center [299, 221] width 38 height 11
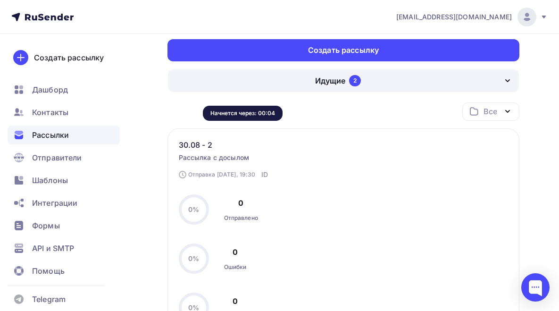
click at [0, 0] on div "Запланирована Сегодня, 19:30" at bounding box center [0, 0] width 0 height 0
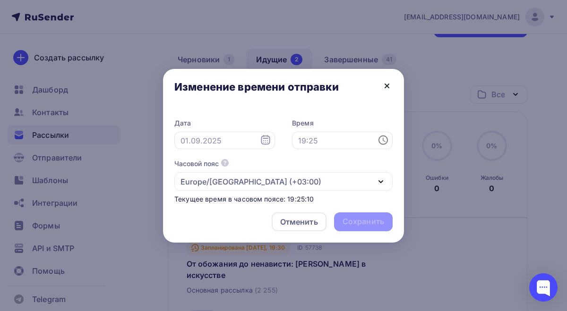
click at [386, 85] on icon at bounding box center [387, 86] width 4 height 4
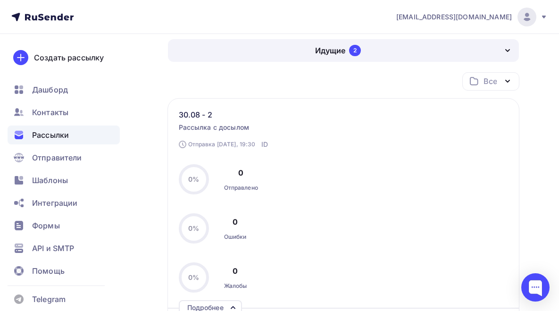
scroll to position [0, 0]
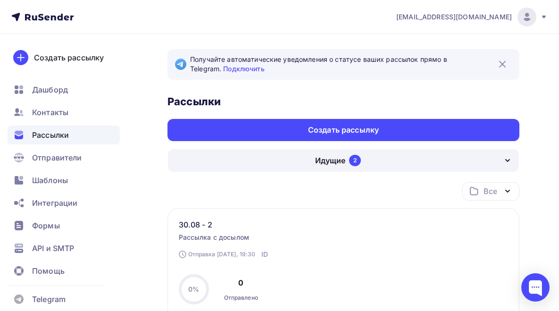
click at [0, 0] on link "Черновики 1" at bounding box center [0, 0] width 0 height 0
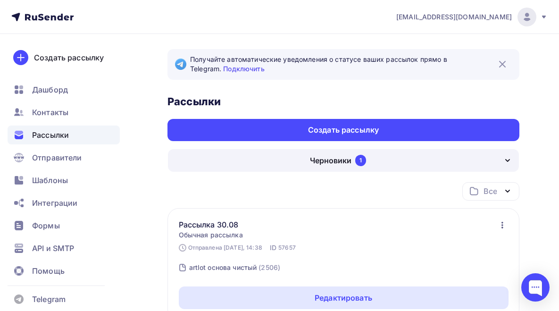
click at [0, 0] on link "Идущие 2" at bounding box center [0, 0] width 0 height 0
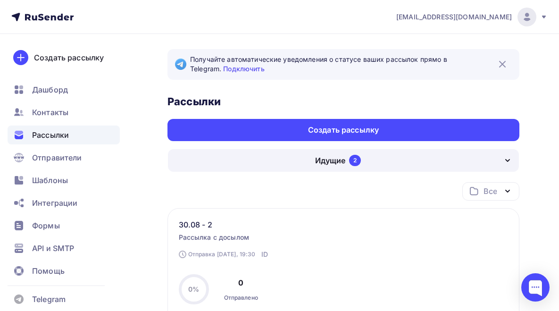
click at [0, 0] on link "Завершенные 41" at bounding box center [0, 0] width 0 height 0
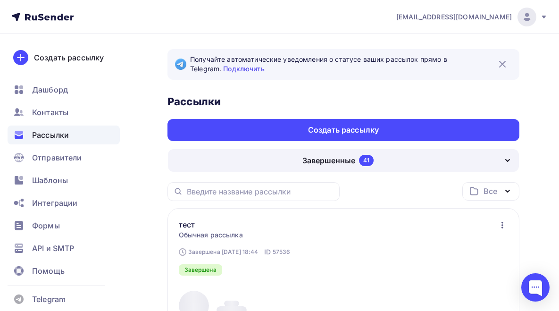
click at [0, 0] on link "Идущие 2" at bounding box center [0, 0] width 0 height 0
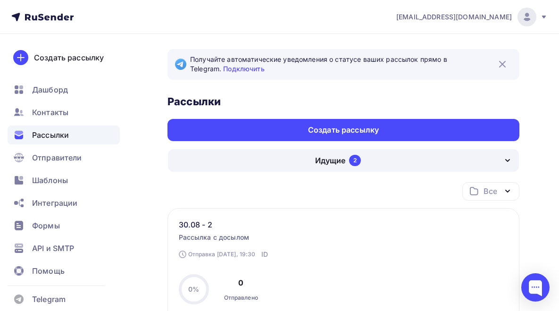
click at [0, 0] on div "Досыл" at bounding box center [0, 0] width 0 height 0
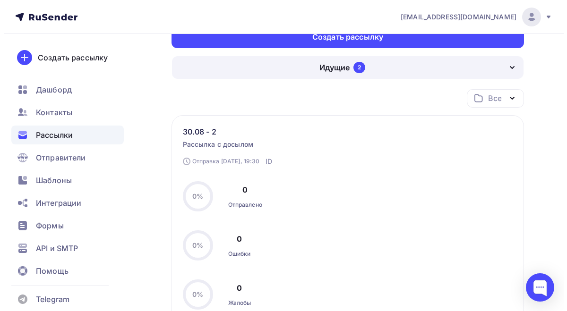
scroll to position [97, 0]
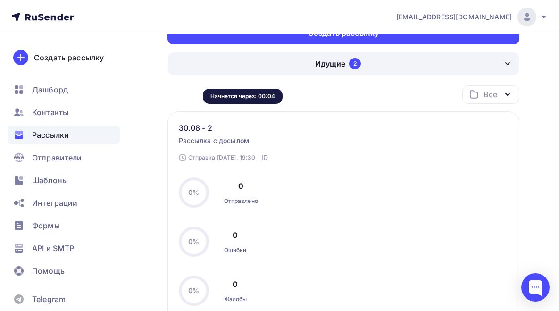
click at [0, 0] on div "Запланирована Сегодня, 19:30" at bounding box center [0, 0] width 0 height 0
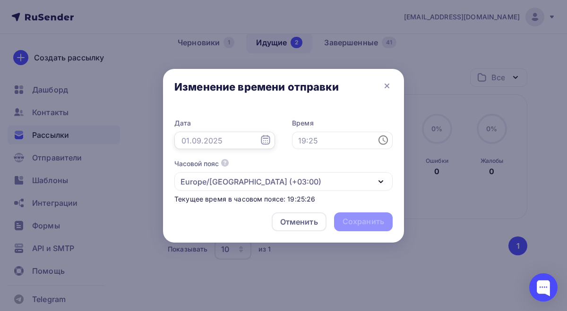
click at [237, 136] on input "text" at bounding box center [224, 141] width 101 height 18
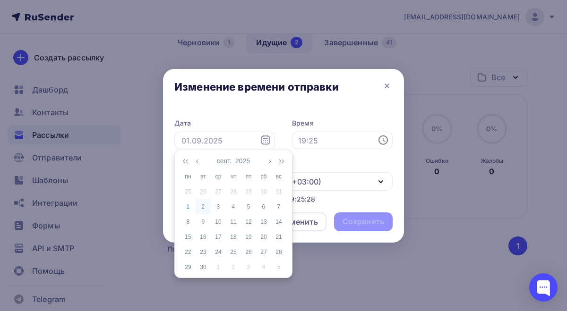
click at [208, 210] on div "2" at bounding box center [202, 207] width 15 height 8
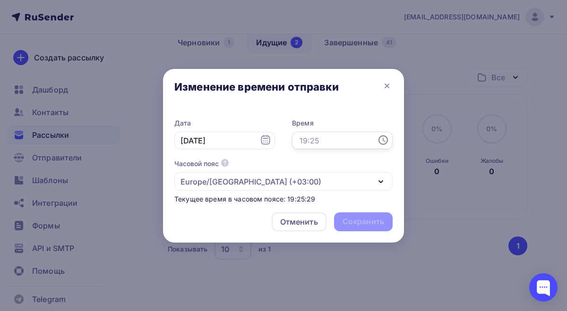
click at [360, 139] on input "text" at bounding box center [342, 141] width 101 height 18
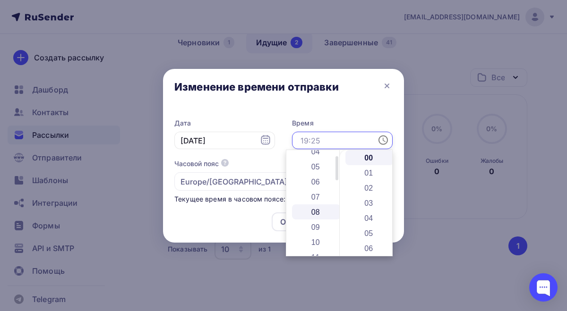
scroll to position [73, 0]
click at [236, 144] on input "02.09.2025" at bounding box center [224, 141] width 101 height 18
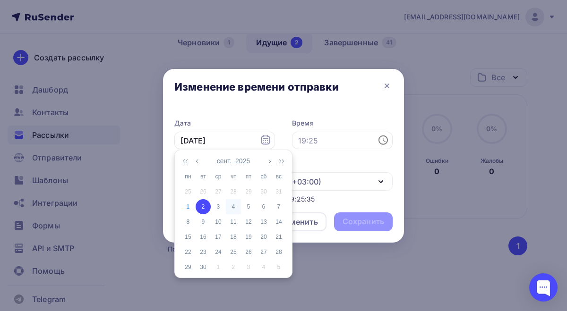
click at [237, 210] on div "4" at bounding box center [233, 207] width 15 height 8
type input "04.09.2025"
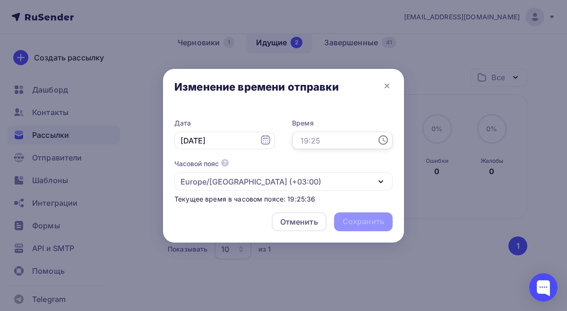
click at [333, 145] on input "text" at bounding box center [342, 141] width 101 height 18
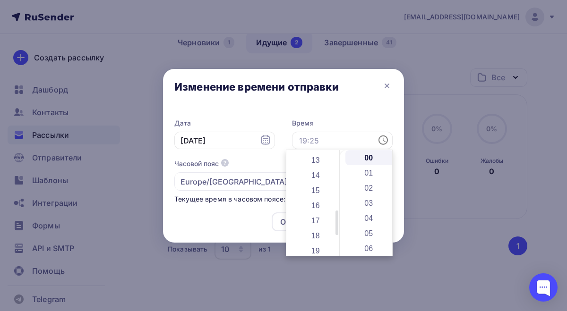
drag, startPoint x: 336, startPoint y: 171, endPoint x: 329, endPoint y: 229, distance: 58.5
click at [329, 229] on div "00 01 02 03 04 05 06 07 08 09 10 11 12 13 14 15 16 17 18 19 20 21 22 23" at bounding box center [312, 203] width 53 height 106
click at [322, 222] on li "22" at bounding box center [316, 228] width 49 height 15
type input "22:00"
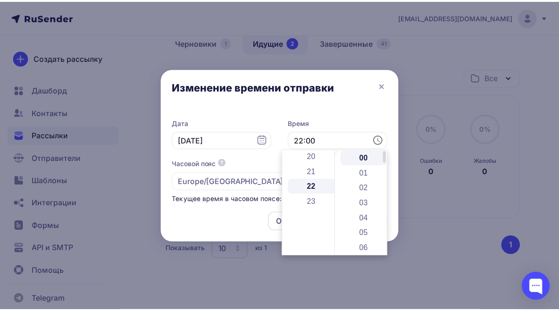
scroll to position [332, 0]
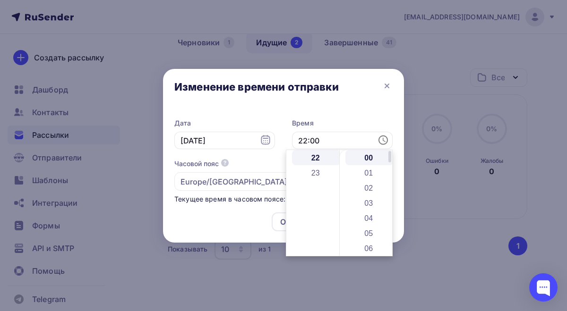
click at [369, 157] on li "00" at bounding box center [369, 157] width 49 height 15
click at [218, 225] on div "Отменить Сохранить" at bounding box center [283, 224] width 241 height 38
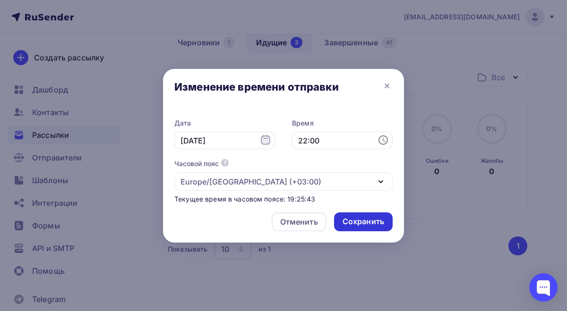
click at [364, 223] on div "Сохранить" at bounding box center [363, 221] width 42 height 11
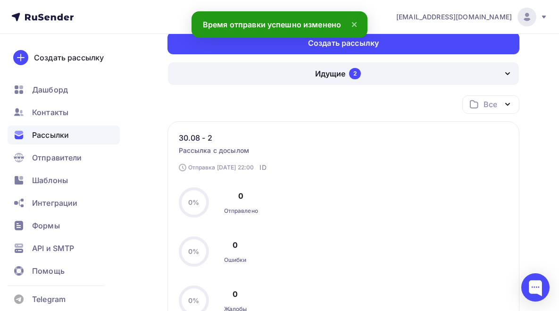
scroll to position [43, 0]
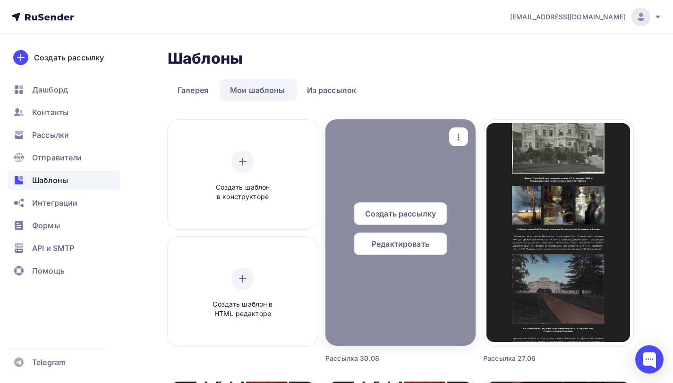
click at [400, 244] on span "Редактировать" at bounding box center [401, 243] width 58 height 11
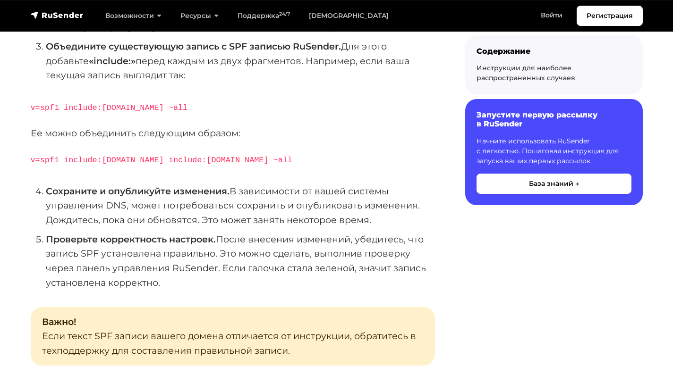
scroll to position [363, 0]
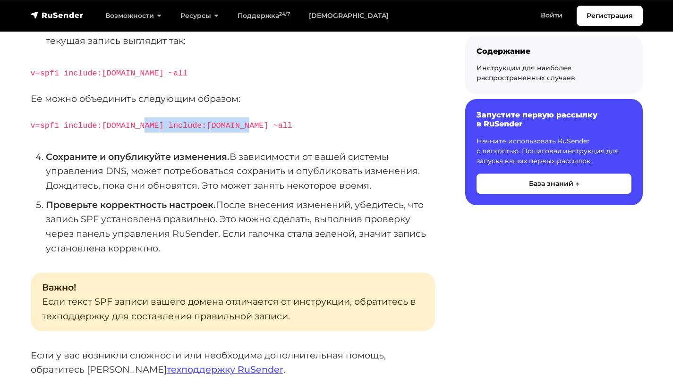
drag, startPoint x: 145, startPoint y: 111, endPoint x: 265, endPoint y: 108, distance: 119.5
click at [265, 118] on p "v=spf1 include:[DOMAIN_NAME] include:[DOMAIN_NAME] ~all" at bounding box center [233, 125] width 404 height 15
